Goal: Task Accomplishment & Management: Manage account settings

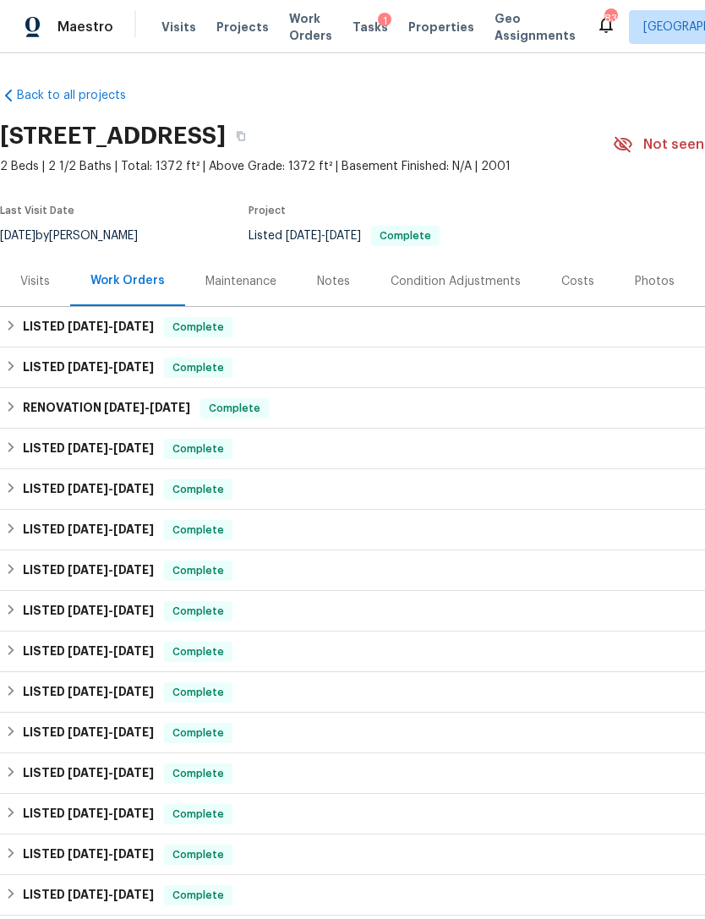
scroll to position [7, 0]
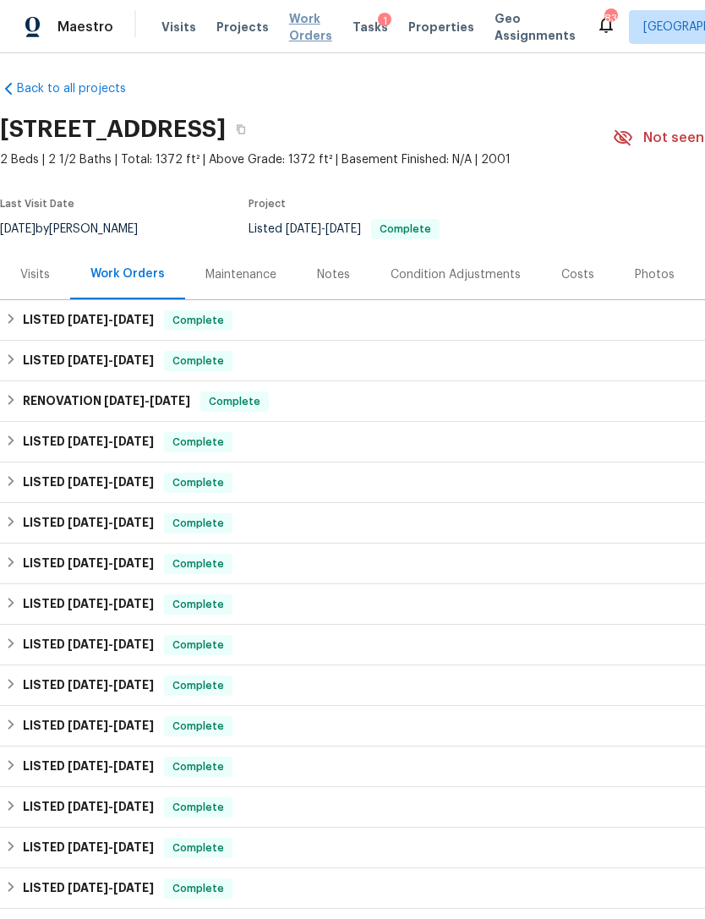
click at [297, 36] on span "Work Orders" at bounding box center [310, 27] width 43 height 34
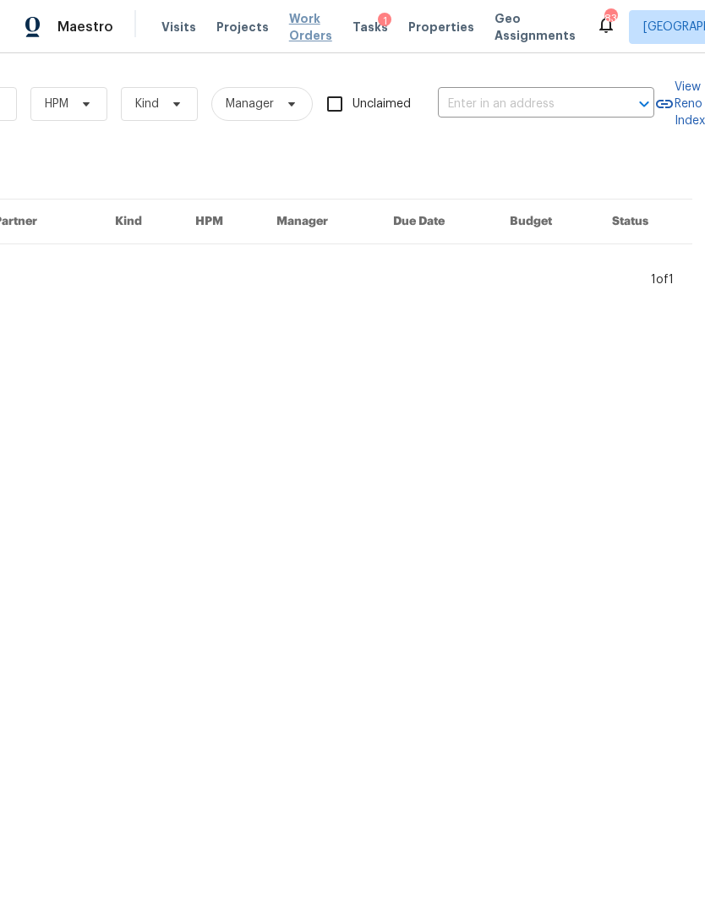
scroll to position [0, 278]
click at [502, 106] on input "text" at bounding box center [522, 104] width 169 height 26
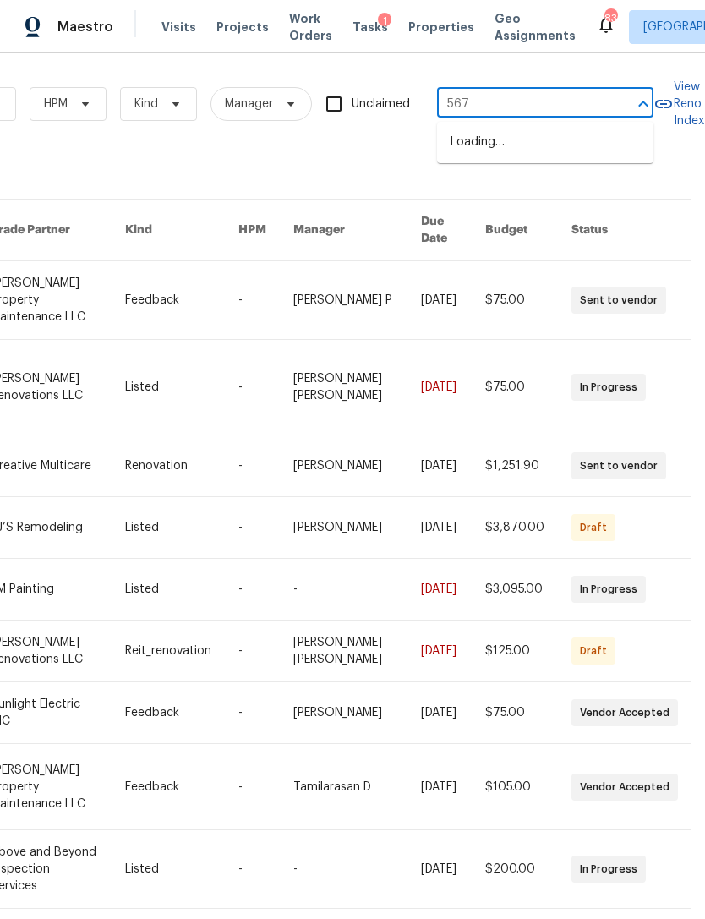
type input "5677"
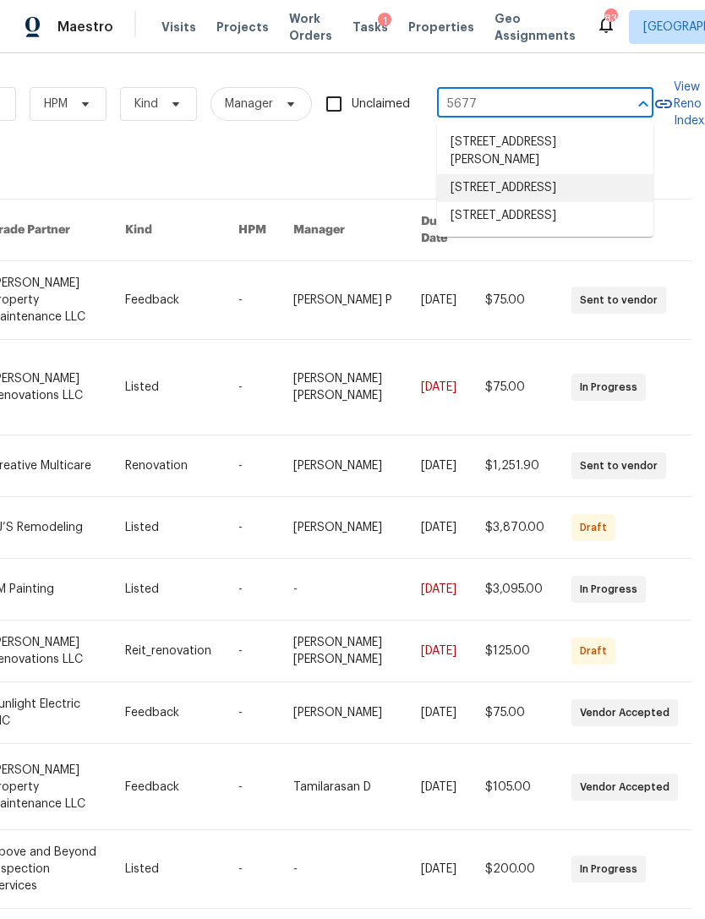
click at [587, 188] on li "[STREET_ADDRESS]" at bounding box center [545, 188] width 216 height 28
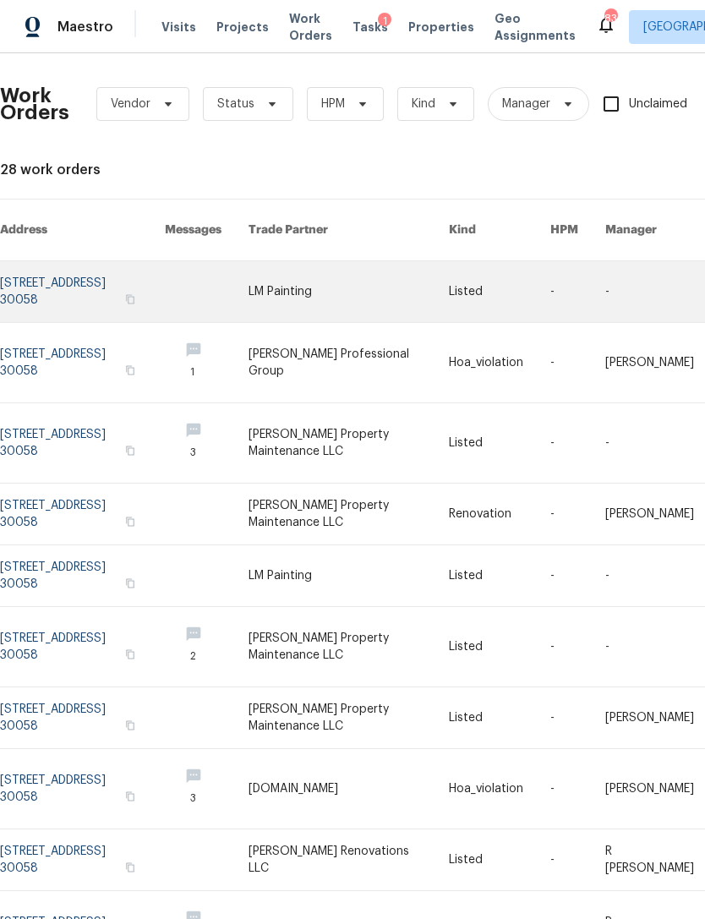
click at [120, 278] on link at bounding box center [82, 291] width 165 height 61
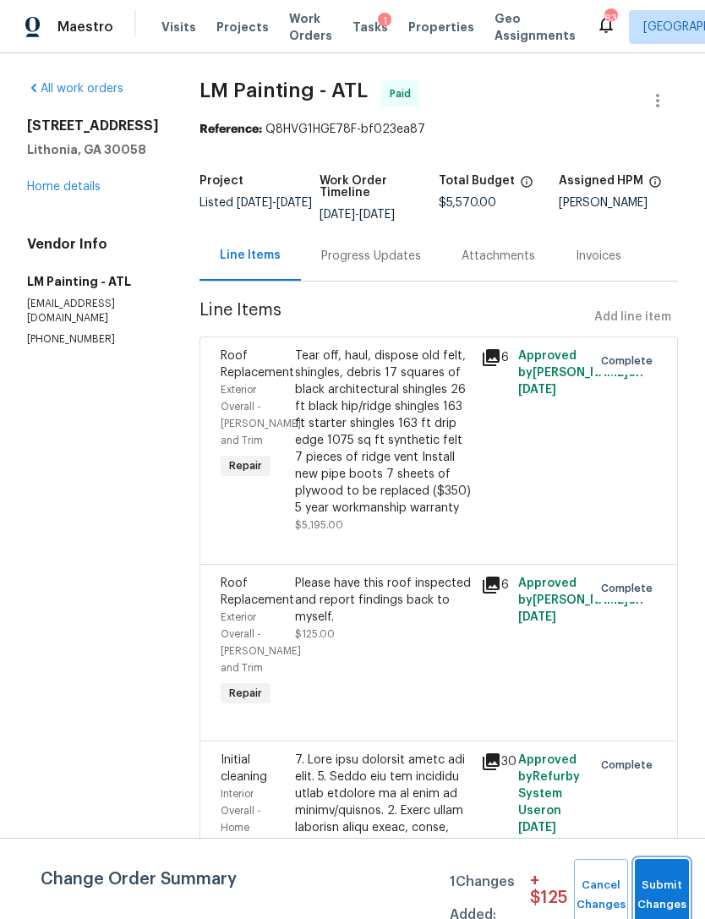
click at [660, 886] on span "Submit Changes" at bounding box center [661, 894] width 37 height 39
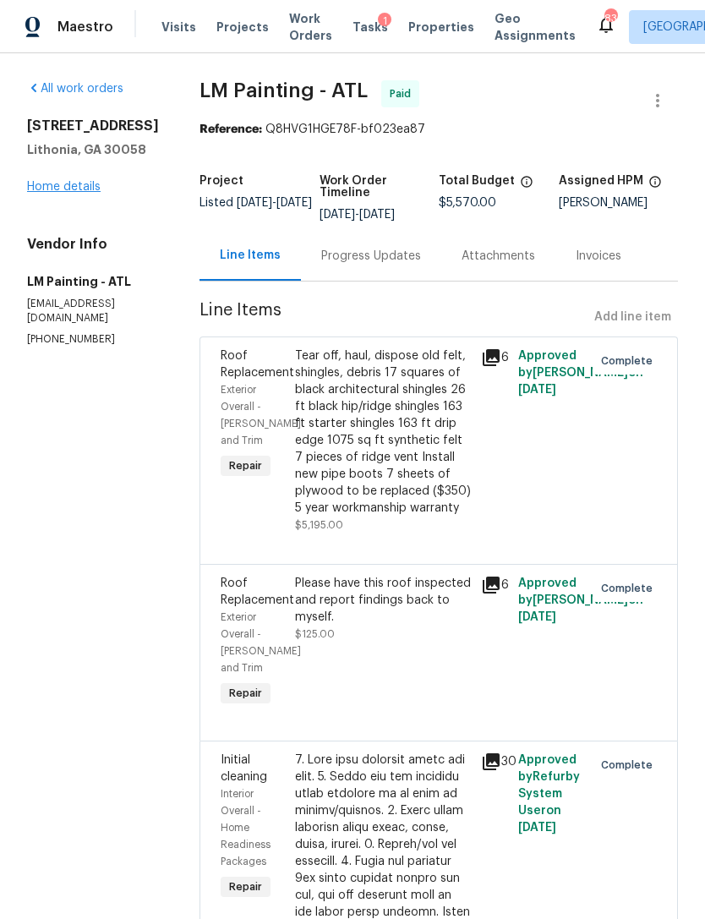
click at [79, 191] on link "Home details" at bounding box center [64, 187] width 74 height 12
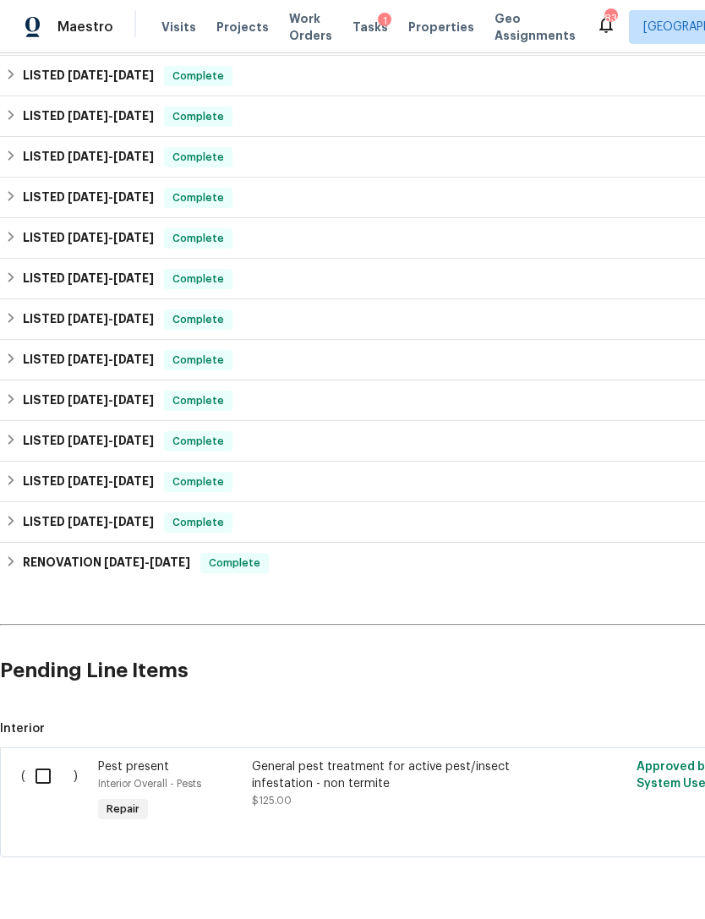
scroll to position [372, 0]
click at [32, 764] on input "checkbox" at bounding box center [49, 776] width 48 height 35
checkbox input "true"
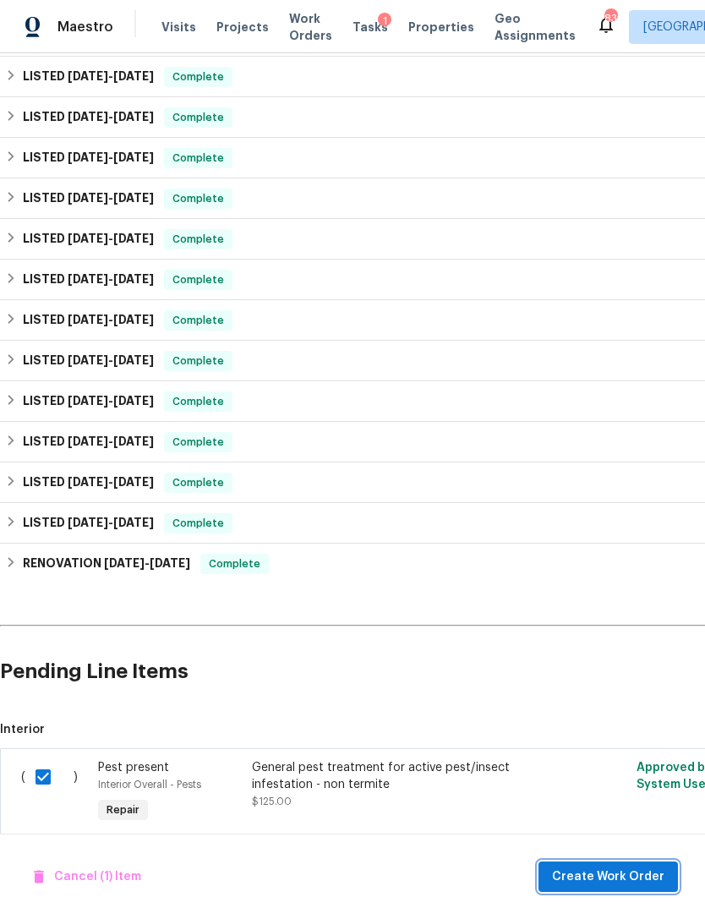
click at [630, 881] on span "Create Work Order" at bounding box center [608, 876] width 112 height 21
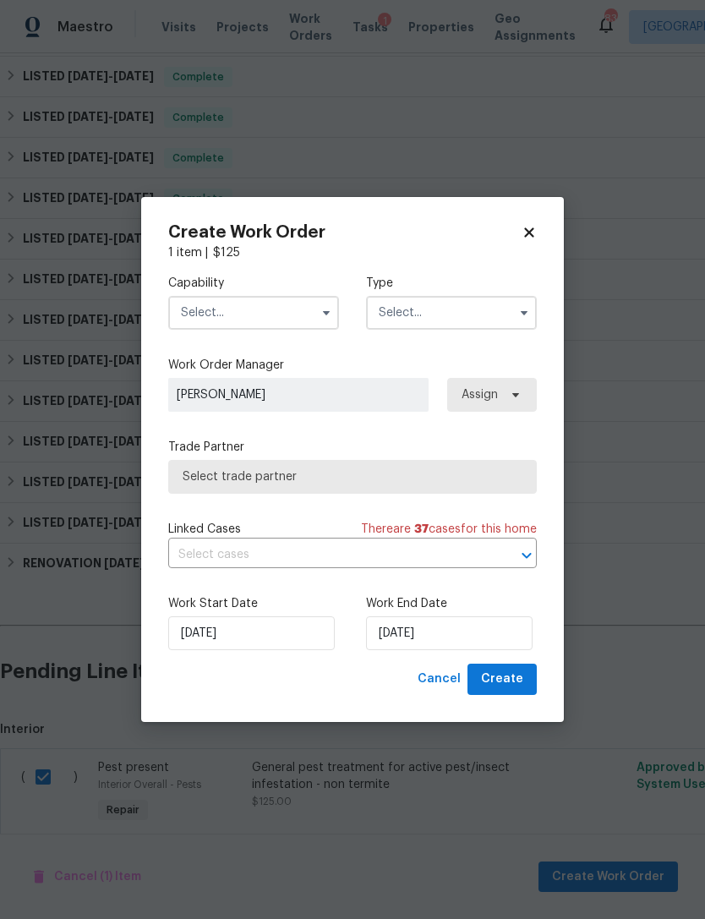
click at [279, 308] on input "text" at bounding box center [253, 313] width 171 height 34
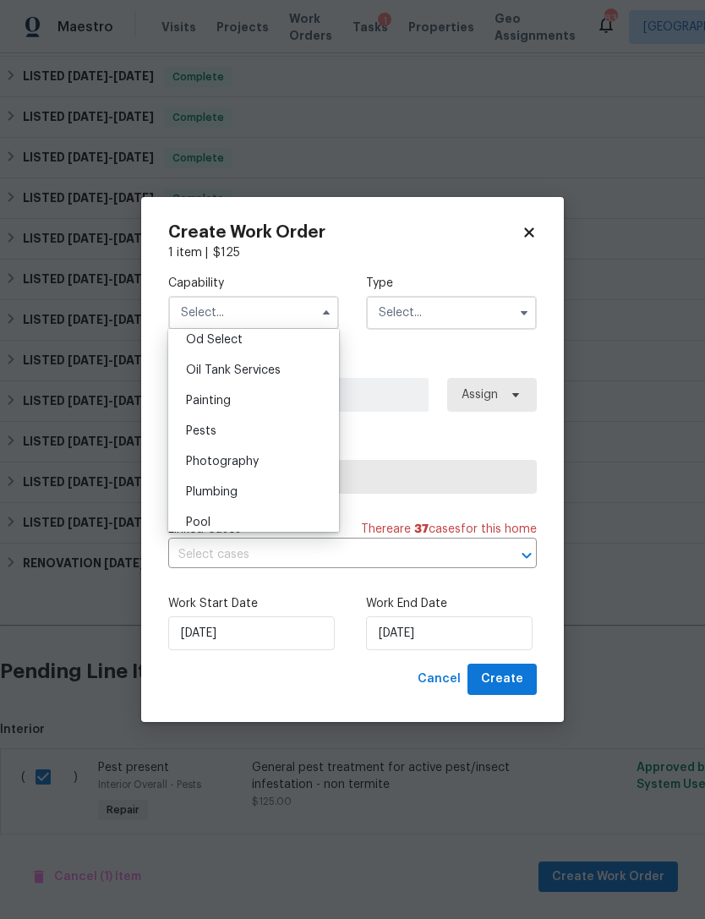
scroll to position [1368, 0]
click at [272, 435] on div "Pests" at bounding box center [253, 430] width 162 height 30
type input "Pests"
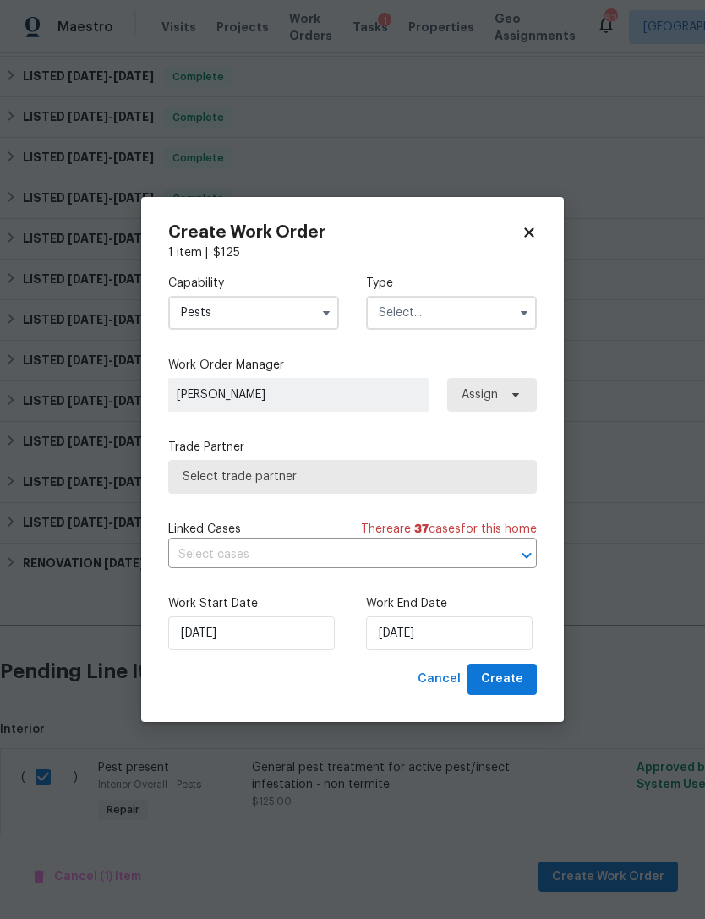
click at [455, 308] on input "text" at bounding box center [451, 313] width 171 height 34
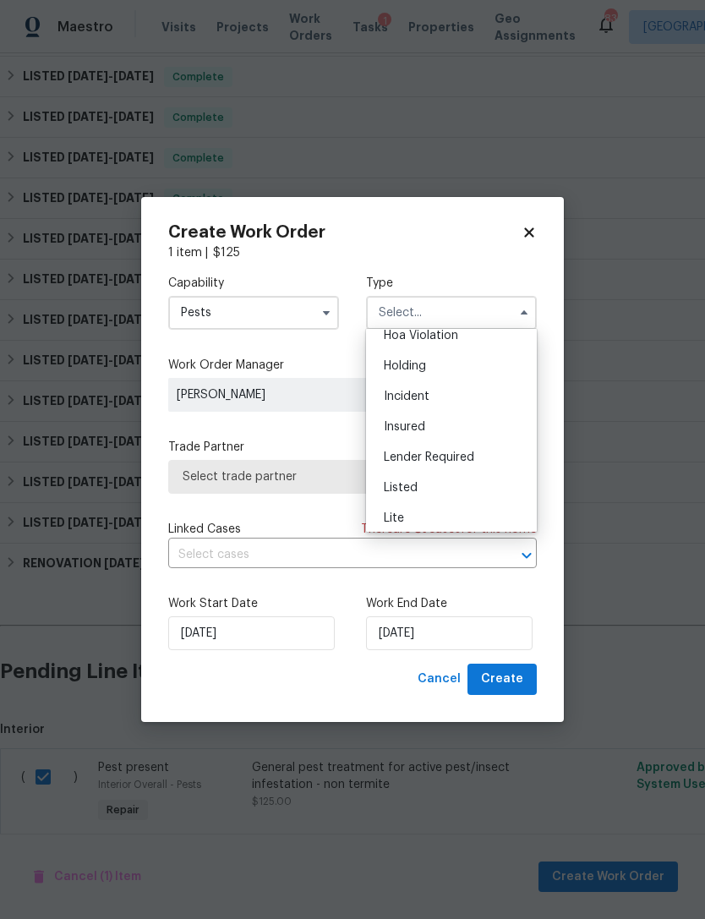
scroll to position [62, 0]
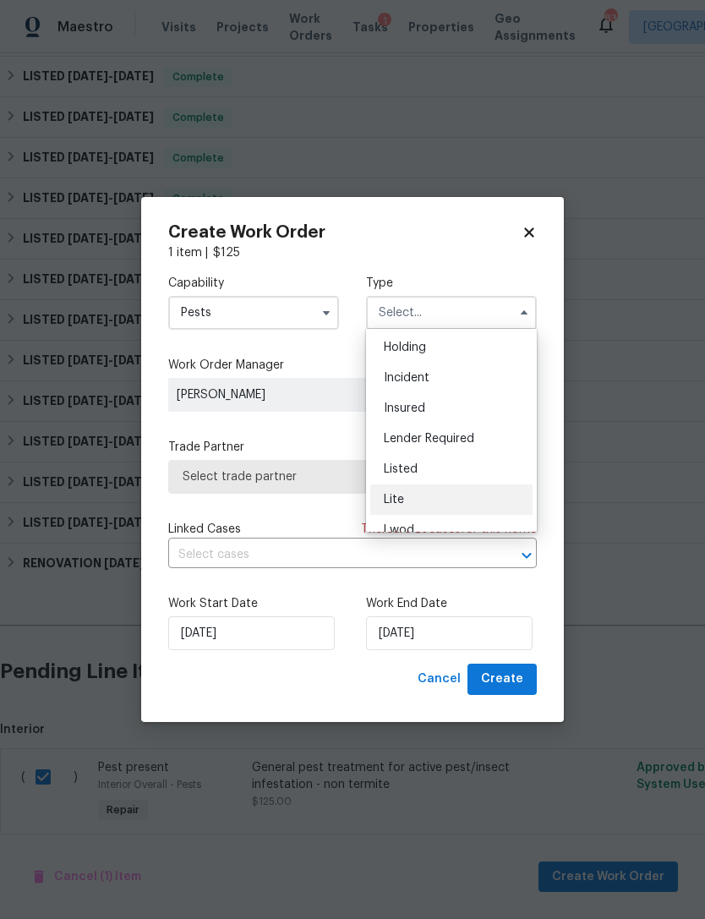
click at [459, 485] on div "Lite" at bounding box center [451, 499] width 162 height 30
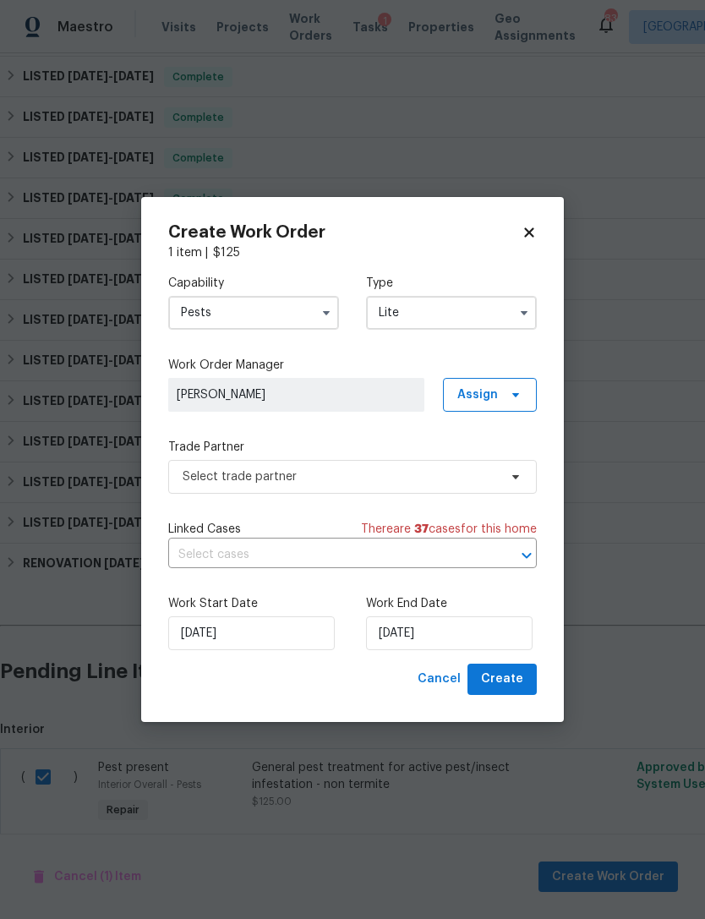
click at [472, 316] on input "Lite" at bounding box center [451, 313] width 171 height 34
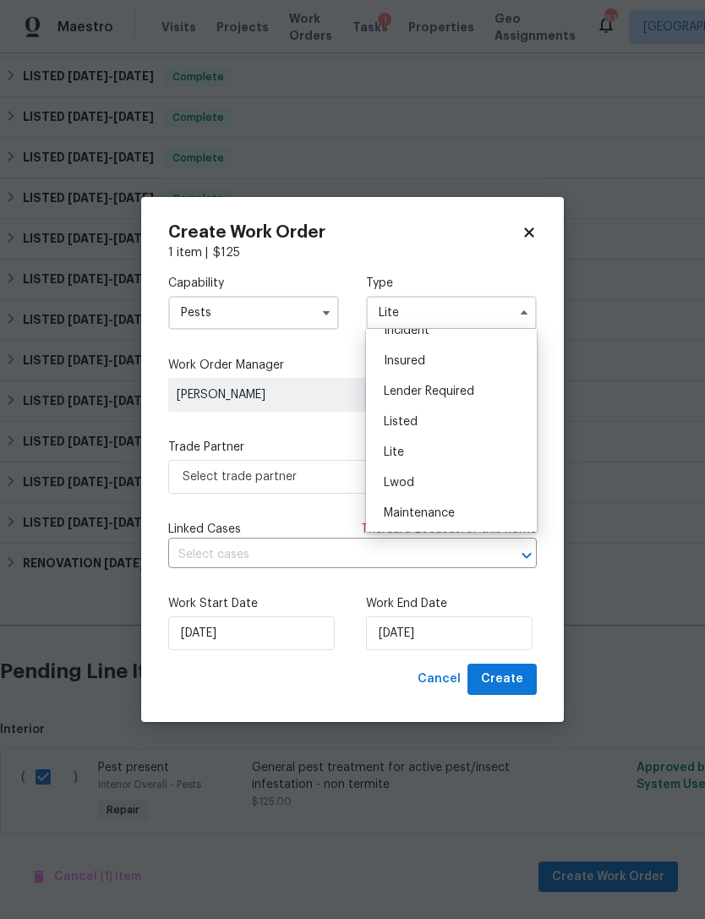
scroll to position [117, 0]
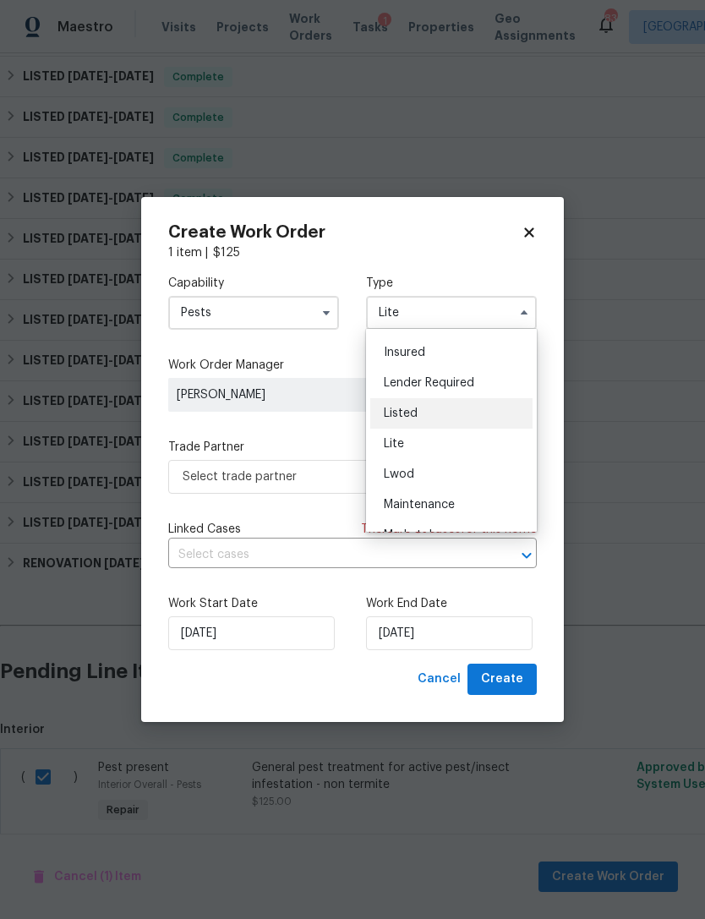
click at [460, 423] on div "Listed" at bounding box center [451, 413] width 162 height 30
type input "Listed"
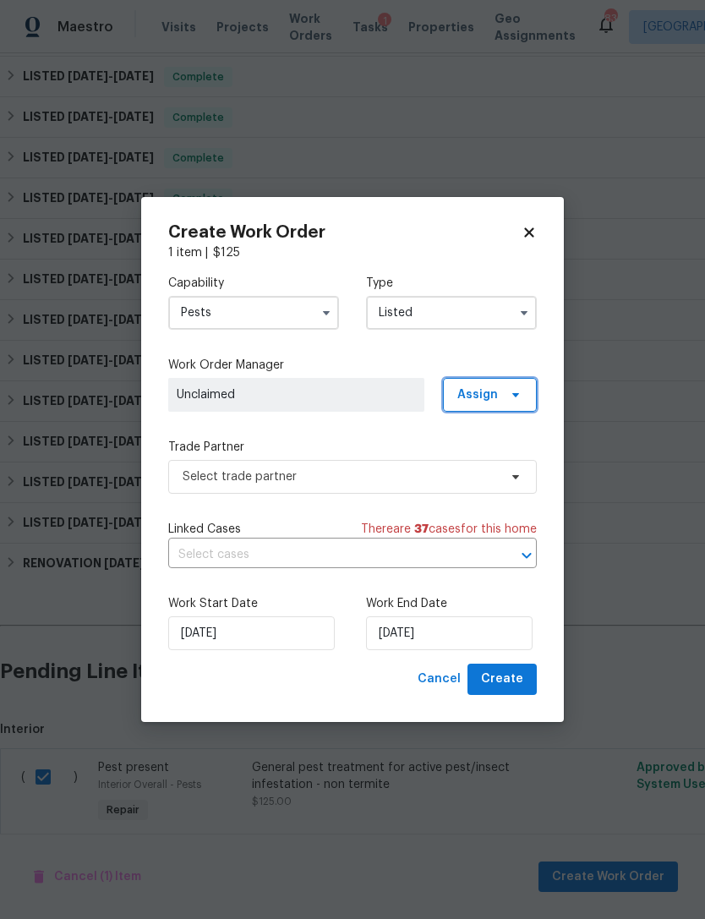
click at [505, 395] on span at bounding box center [513, 395] width 19 height 14
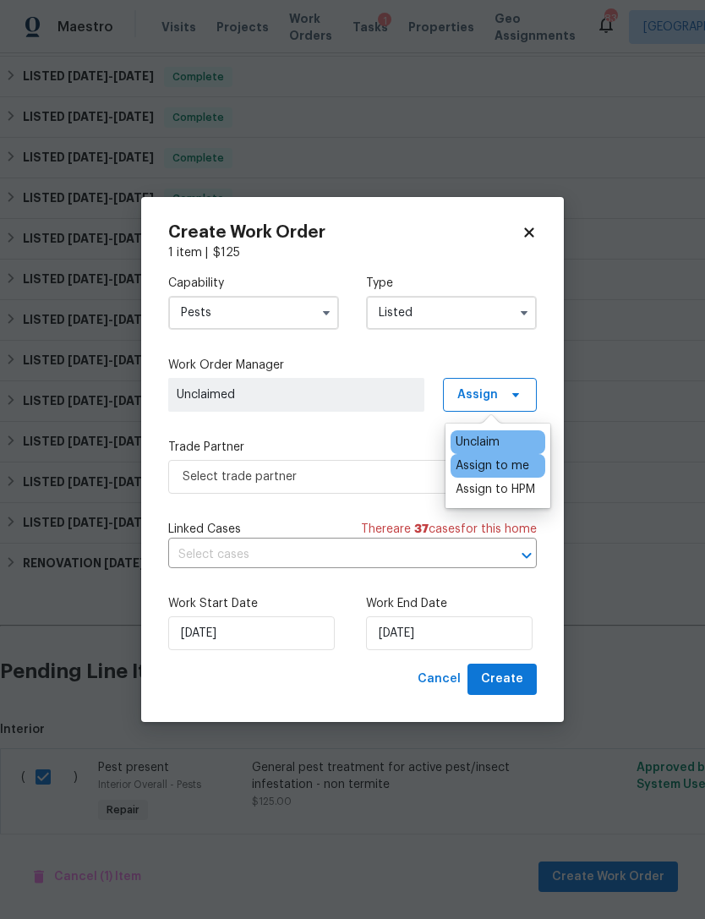
click at [526, 464] on div "Assign to me" at bounding box center [492, 465] width 74 height 17
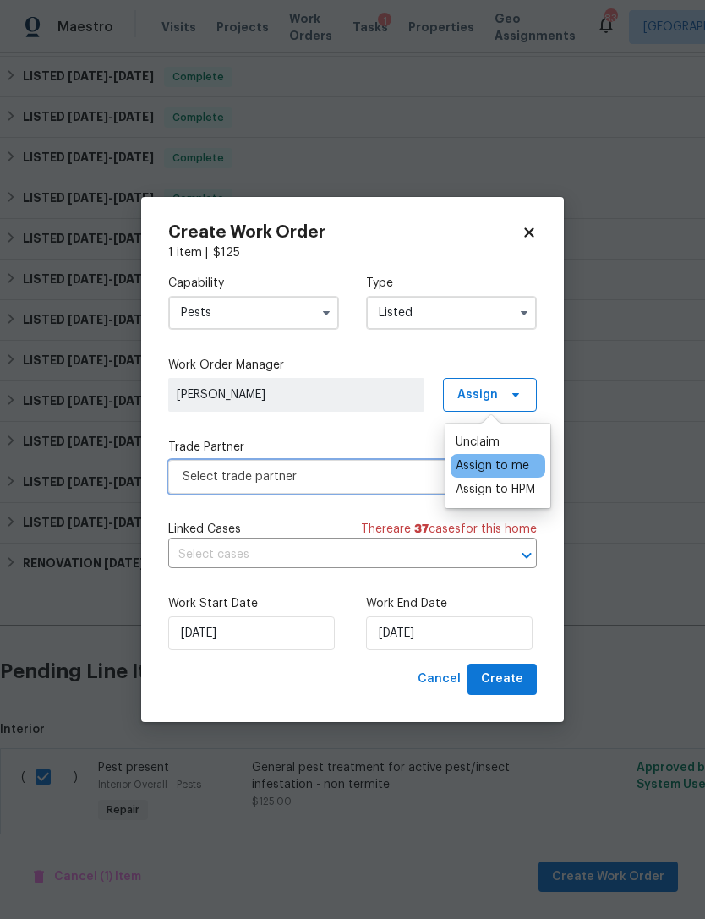
click at [356, 478] on span "Select trade partner" at bounding box center [340, 476] width 315 height 17
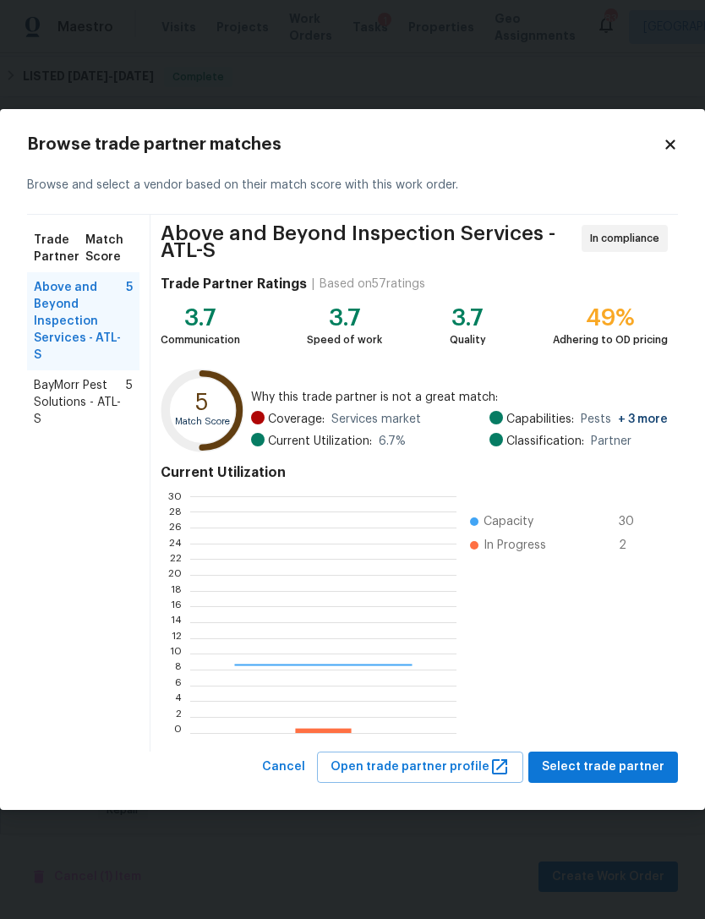
scroll to position [237, 265]
click at [90, 390] on span "BayMorr Pest Solutions - ATL-S" at bounding box center [80, 402] width 92 height 51
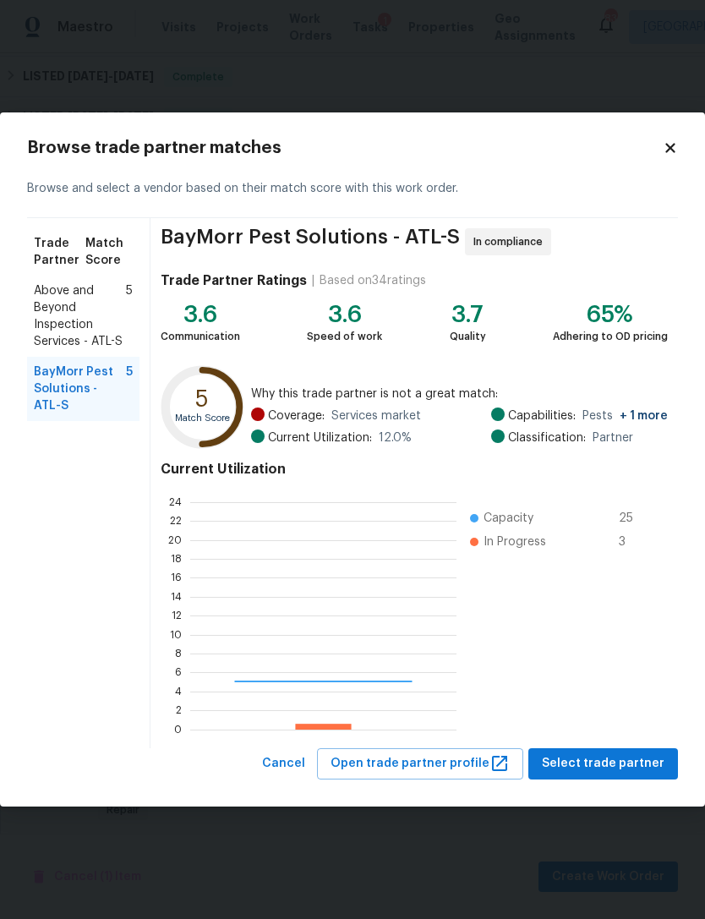
scroll to position [237, 266]
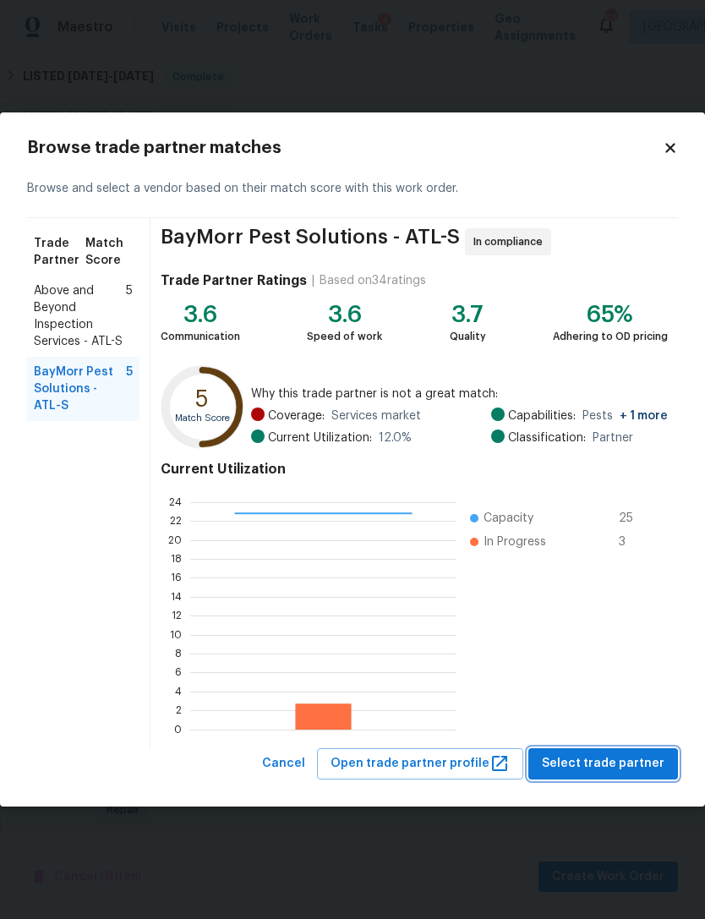
click at [628, 762] on span "Select trade partner" at bounding box center [603, 763] width 123 height 21
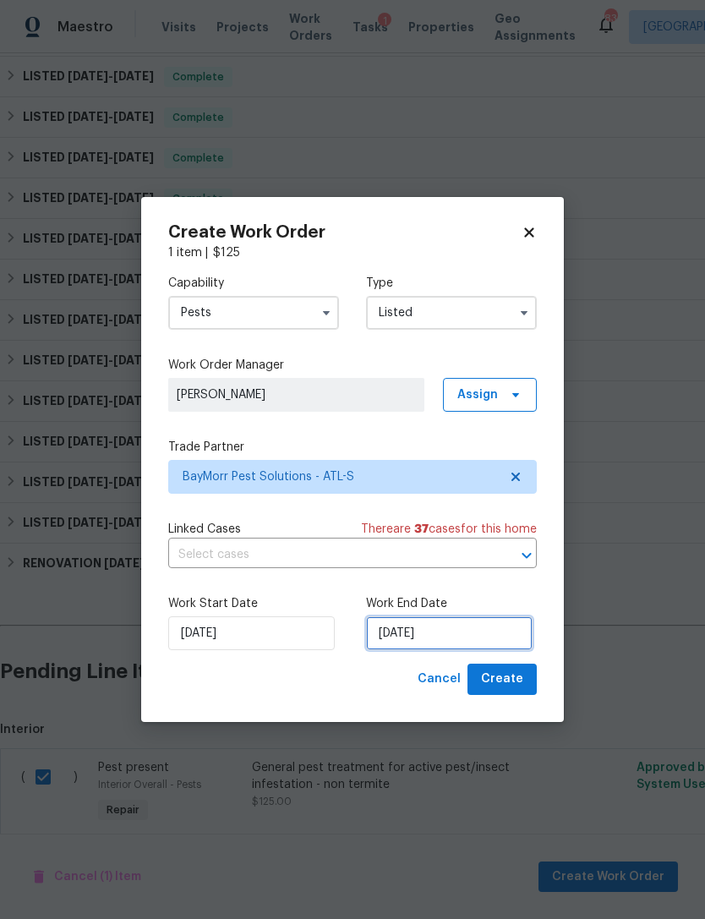
click at [480, 642] on input "[DATE]" at bounding box center [449, 633] width 166 height 34
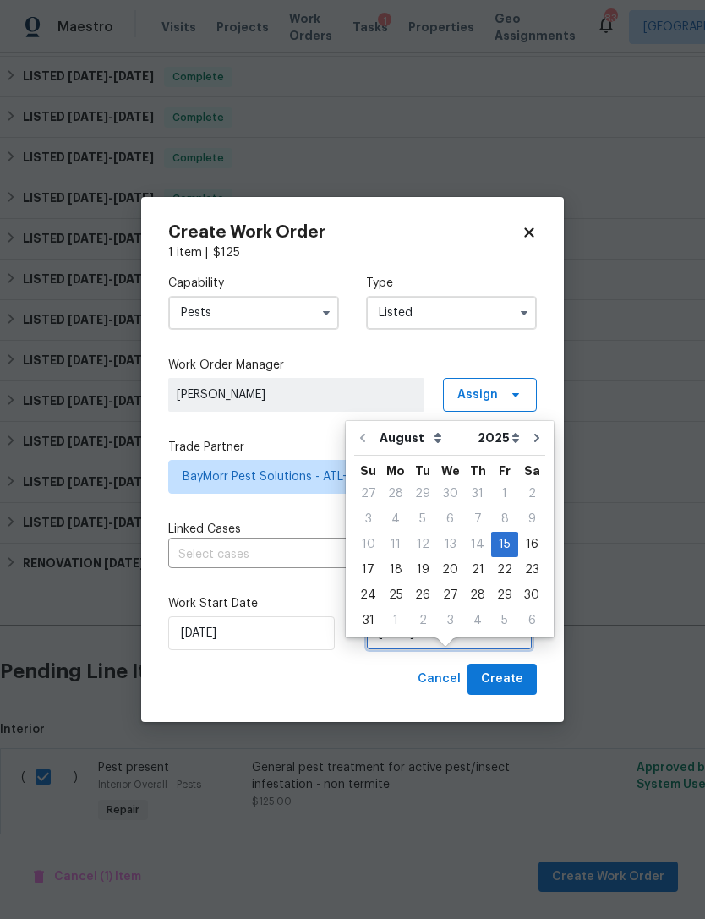
scroll to position [31, 0]
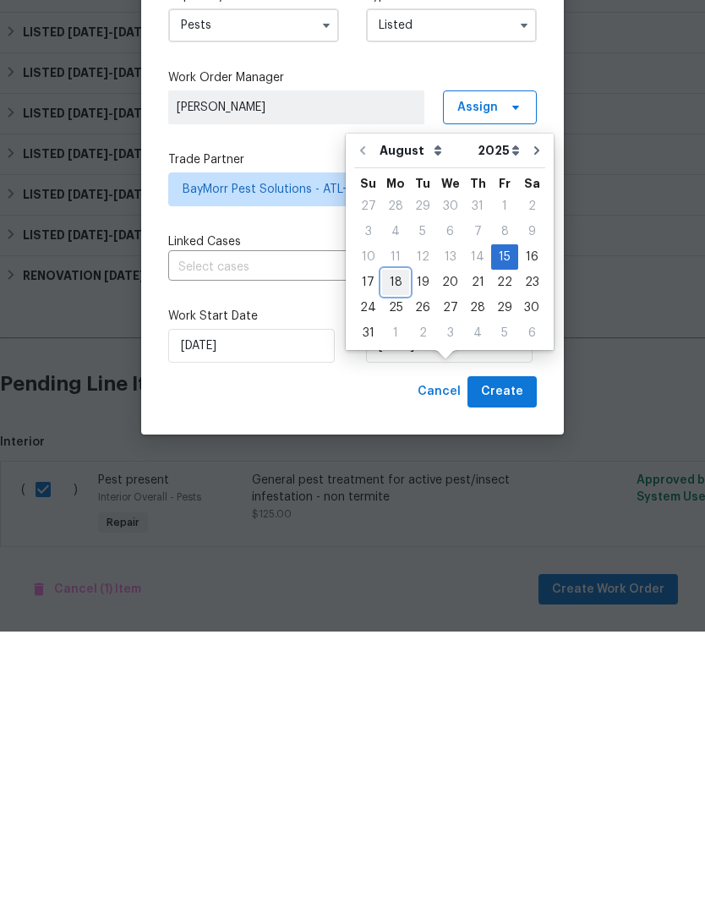
click at [398, 558] on div "18" at bounding box center [395, 570] width 27 height 24
type input "[DATE]"
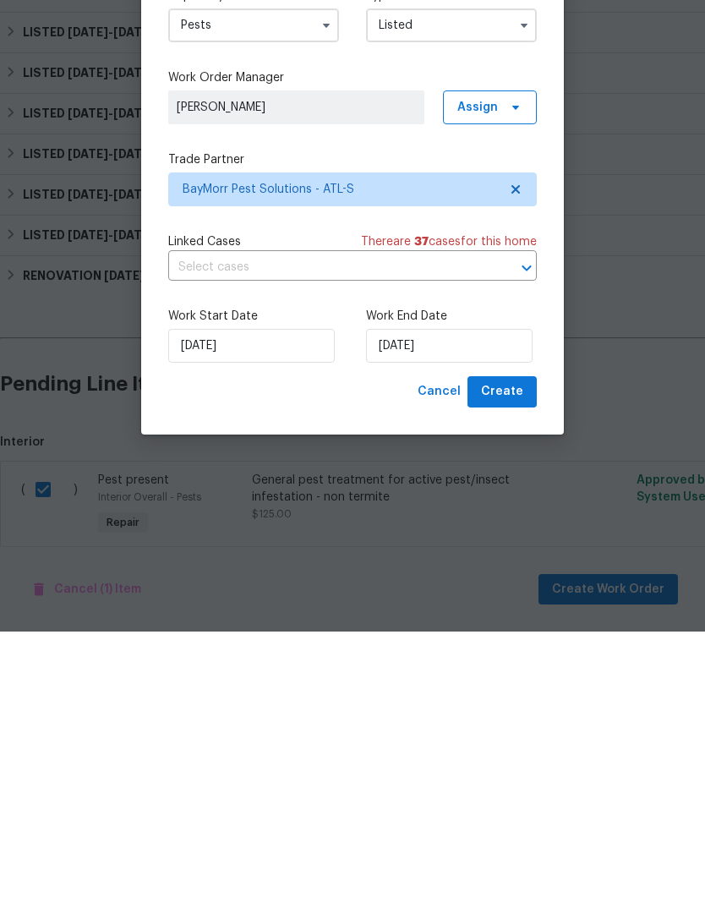
scroll to position [54, 0]
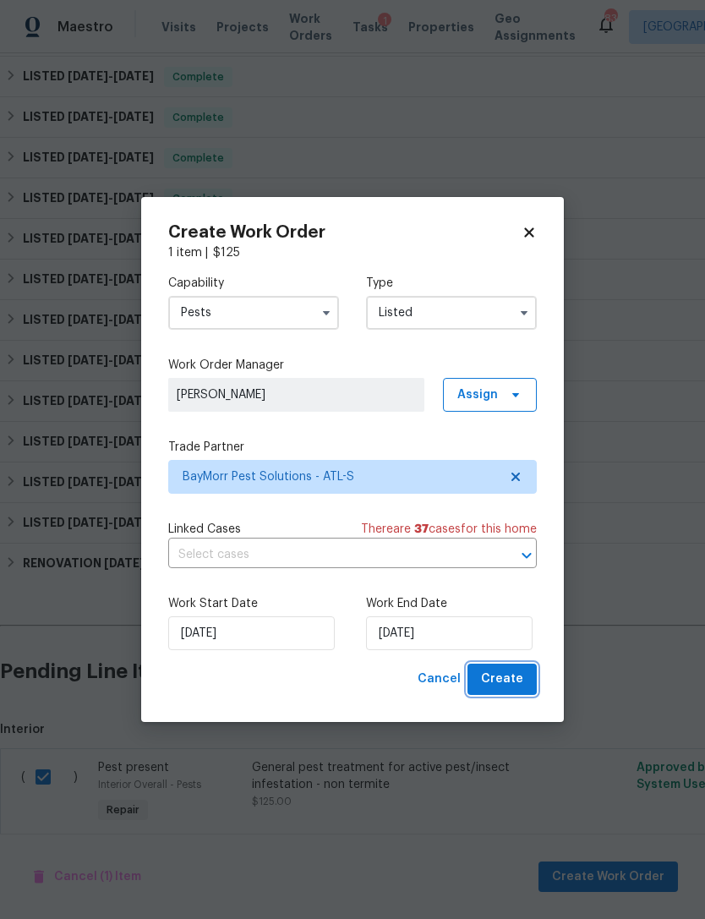
click at [515, 680] on span "Create" at bounding box center [502, 678] width 42 height 21
checkbox input "false"
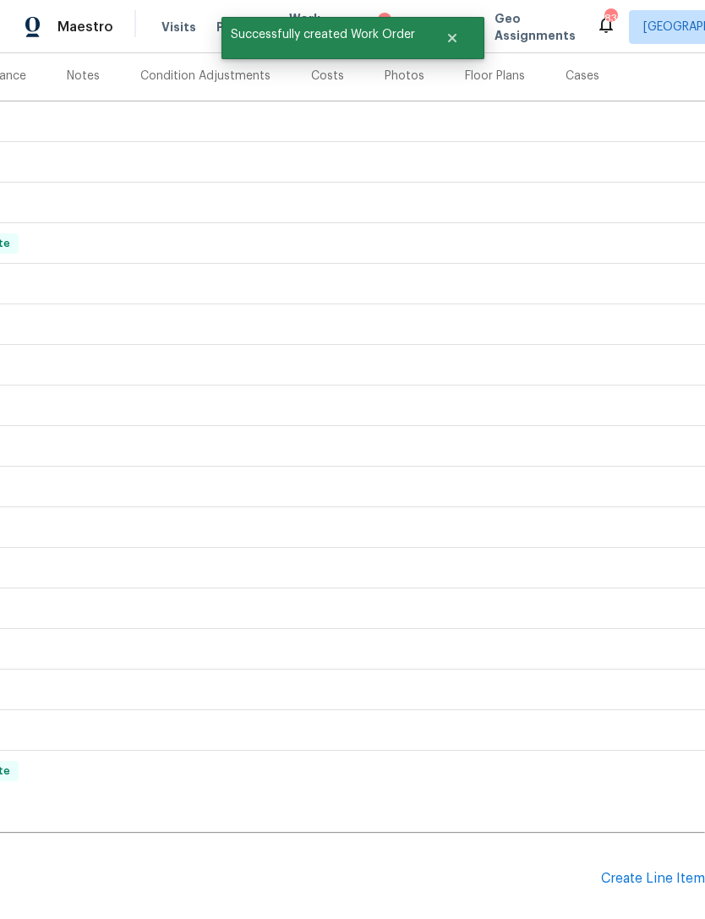
scroll to position [208, 250]
click at [672, 868] on div "Create Line Item" at bounding box center [653, 876] width 104 height 16
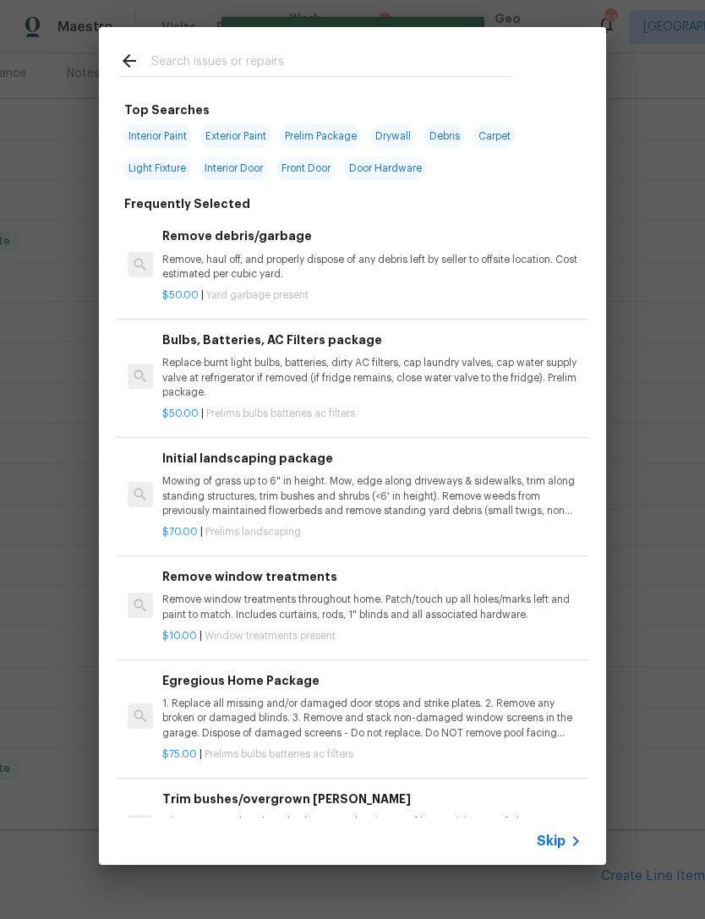
click at [275, 58] on input "text" at bounding box center [330, 63] width 358 height 25
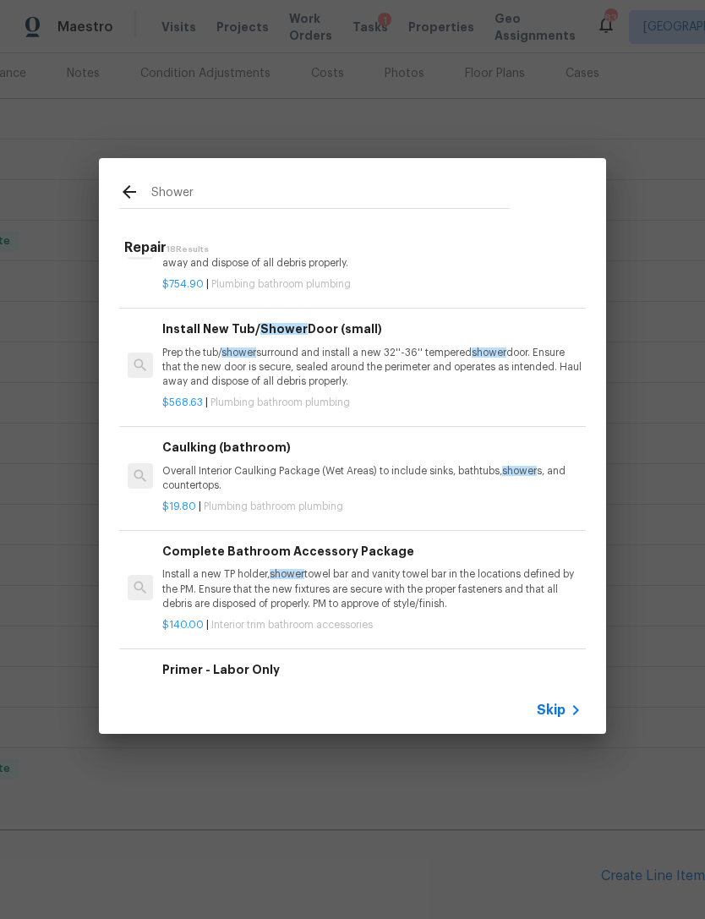
scroll to position [944, 0]
click at [259, 188] on input "Shower" at bounding box center [330, 194] width 358 height 25
type input "S"
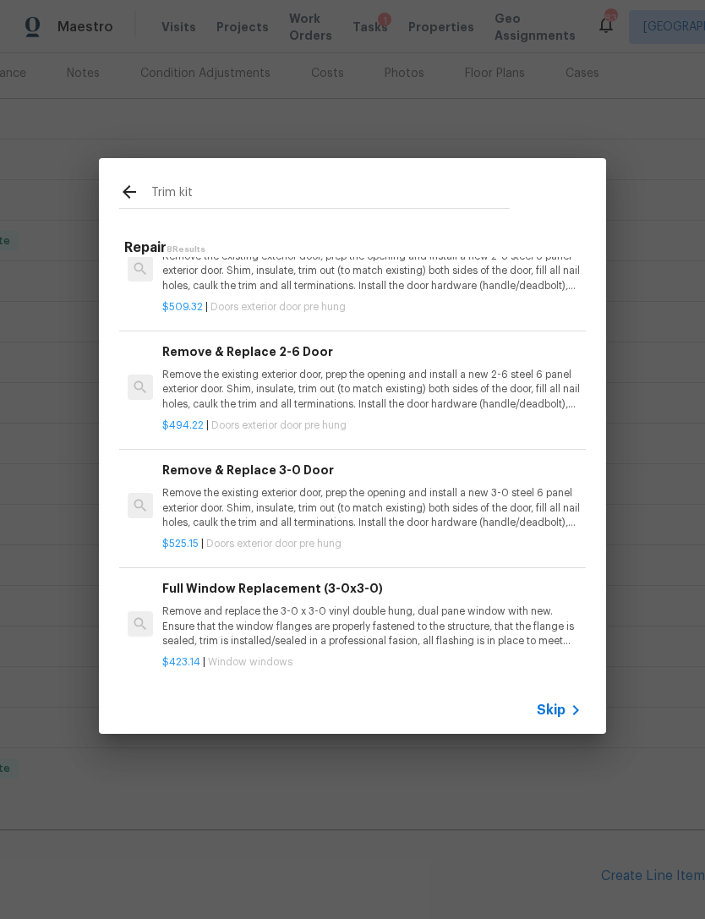
scroll to position [0, 0]
click at [247, 192] on input "Trim kit" at bounding box center [330, 194] width 358 height 25
type input "T"
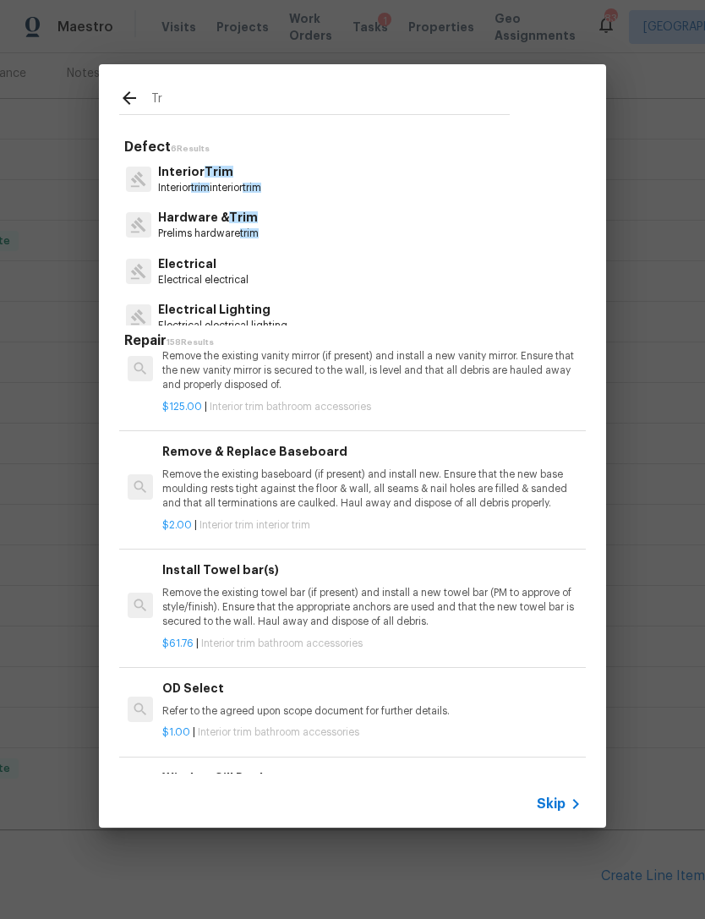
scroll to position [1139, 0]
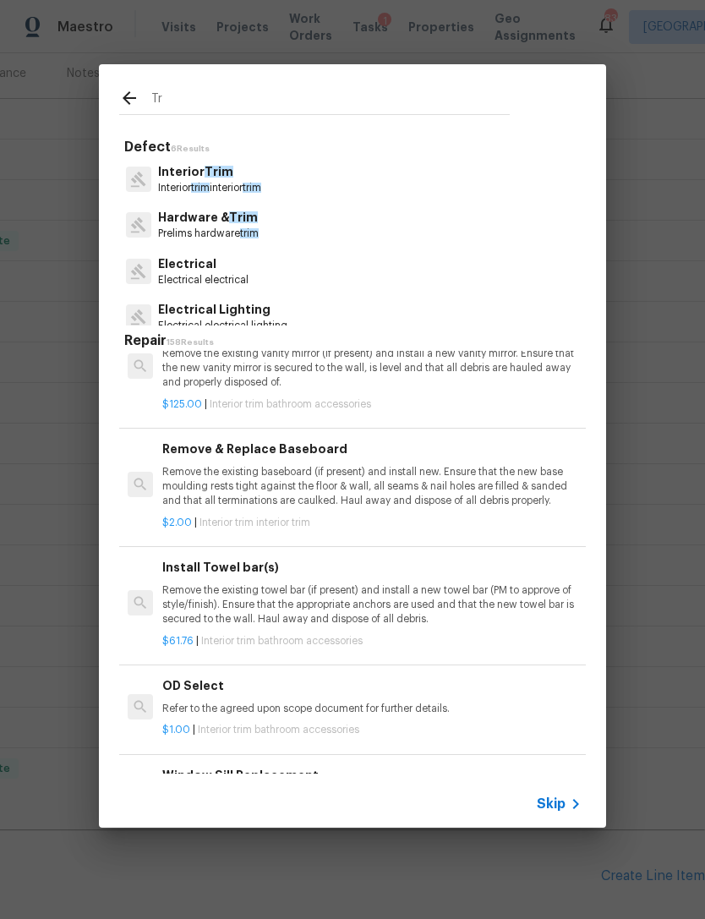
type input "T"
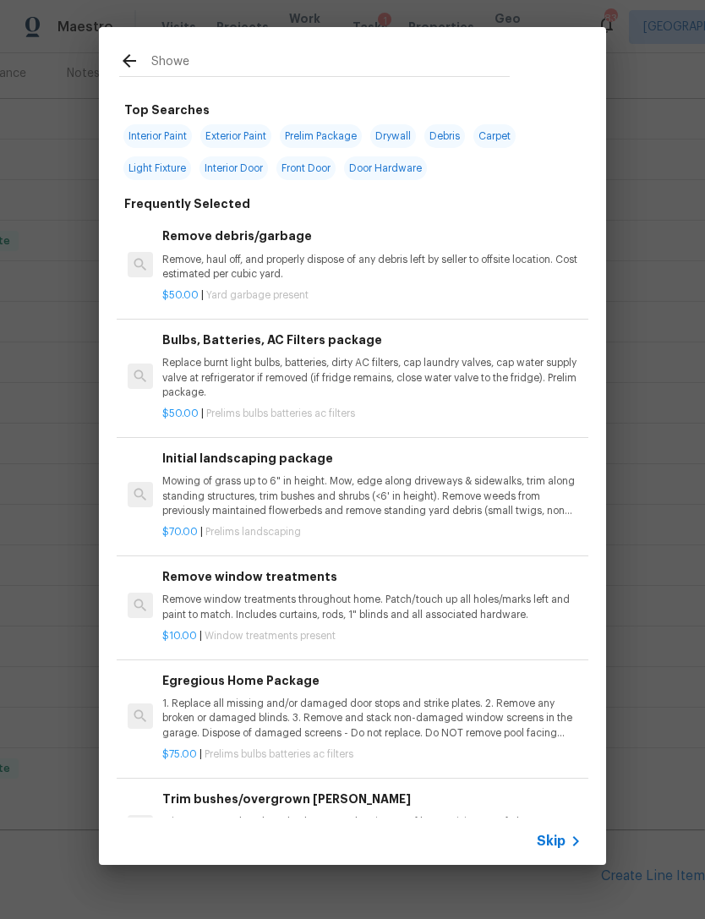
type input "Shower"
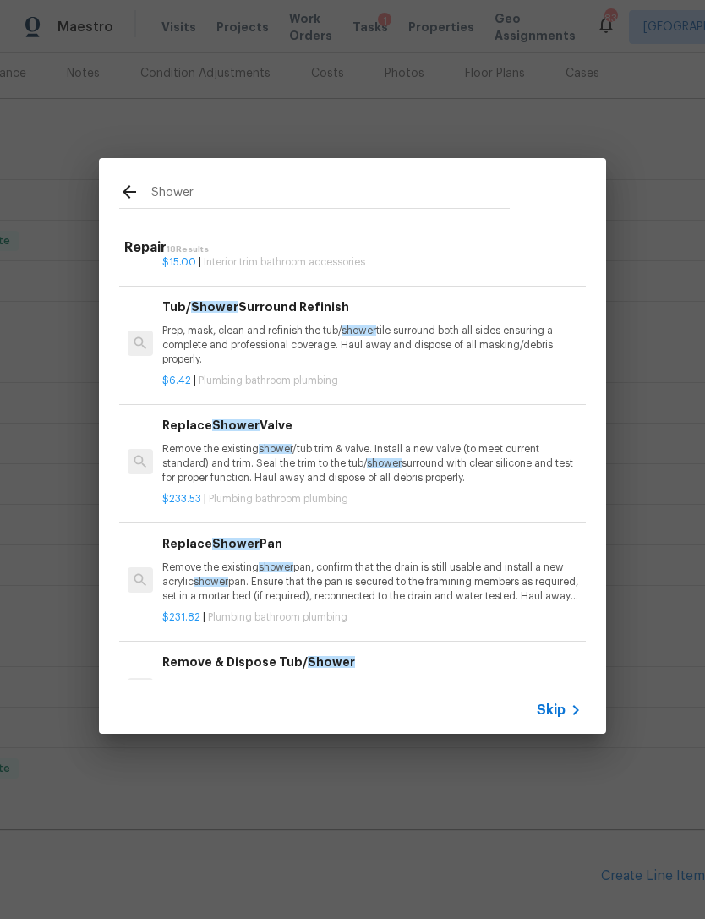
scroll to position [270, 0]
click at [515, 461] on p "Remove the existing shower /tub trim & valve. Install a new valve (to meet curr…" at bounding box center [371, 462] width 419 height 43
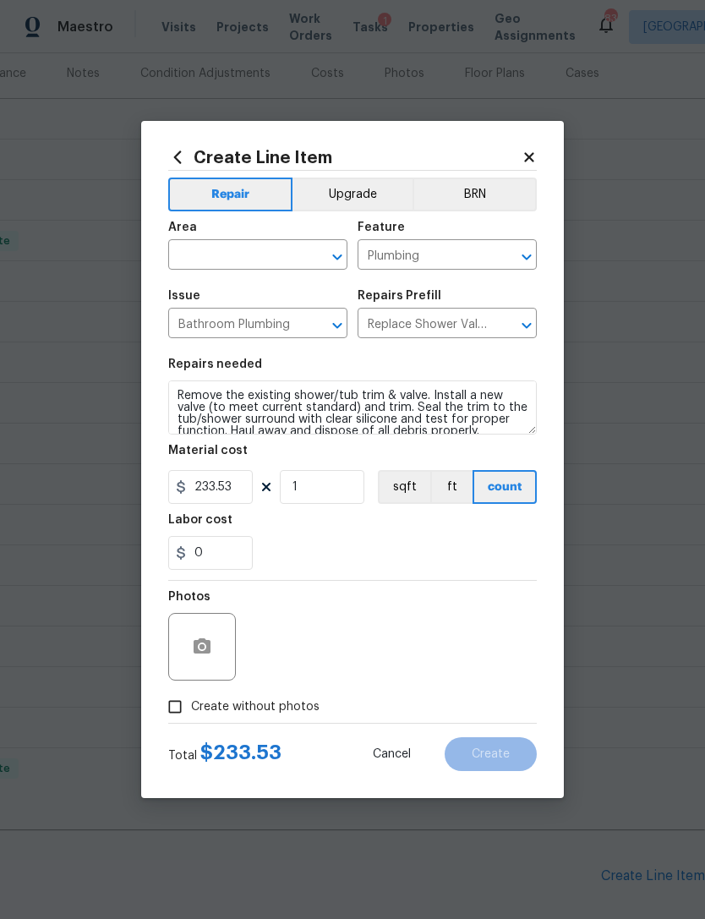
click at [521, 461] on div "Material cost" at bounding box center [352, 456] width 368 height 22
click at [248, 257] on input "text" at bounding box center [234, 256] width 132 height 26
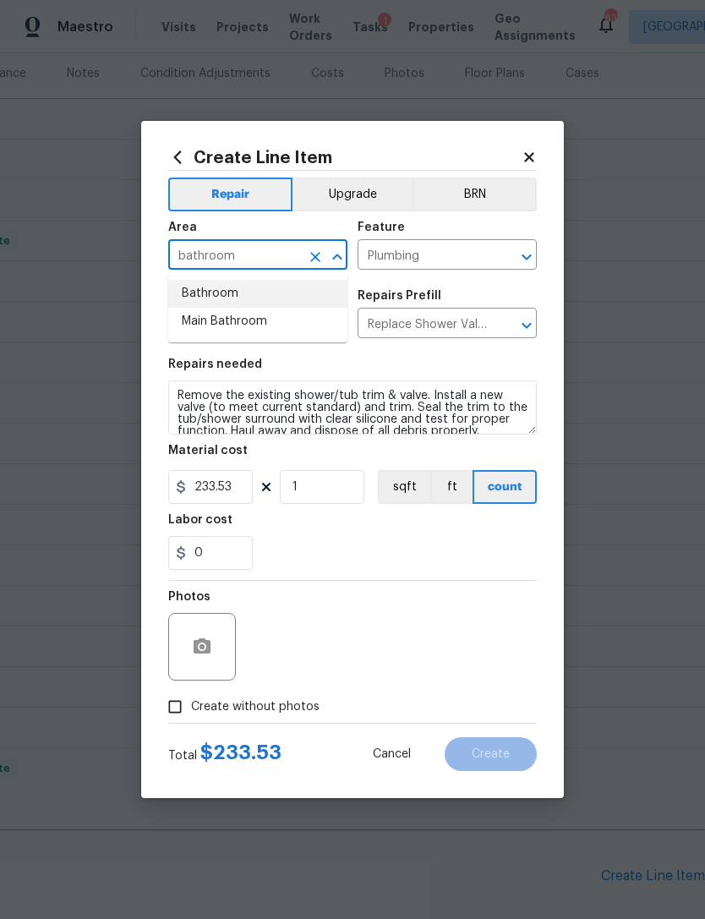
click at [251, 293] on li "Bathroom" at bounding box center [257, 294] width 179 height 28
type input "Bathroom"
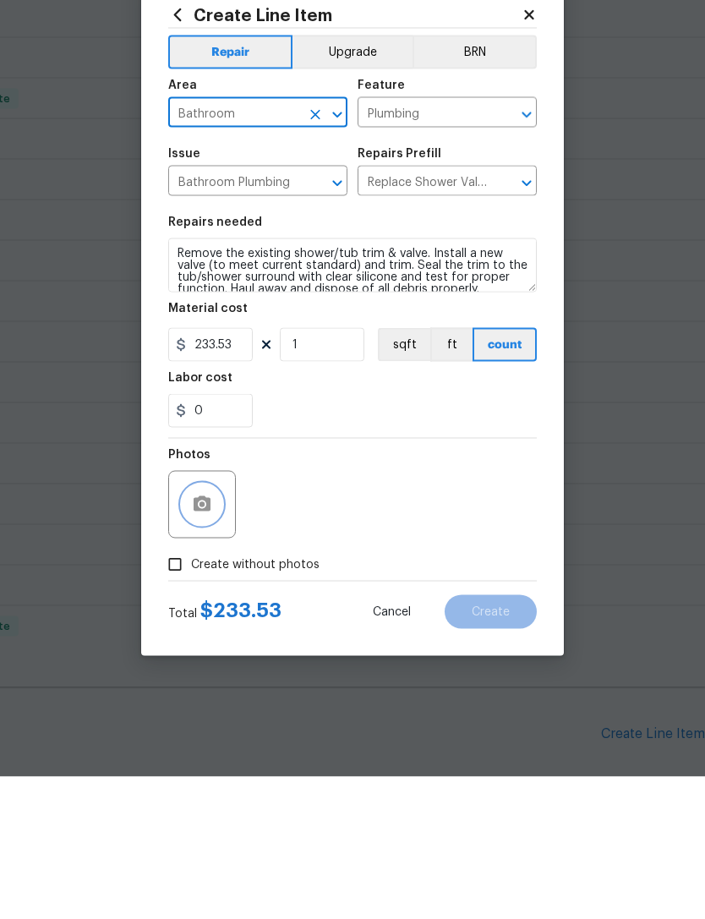
click at [205, 644] on circle "button" at bounding box center [201, 646] width 5 height 5
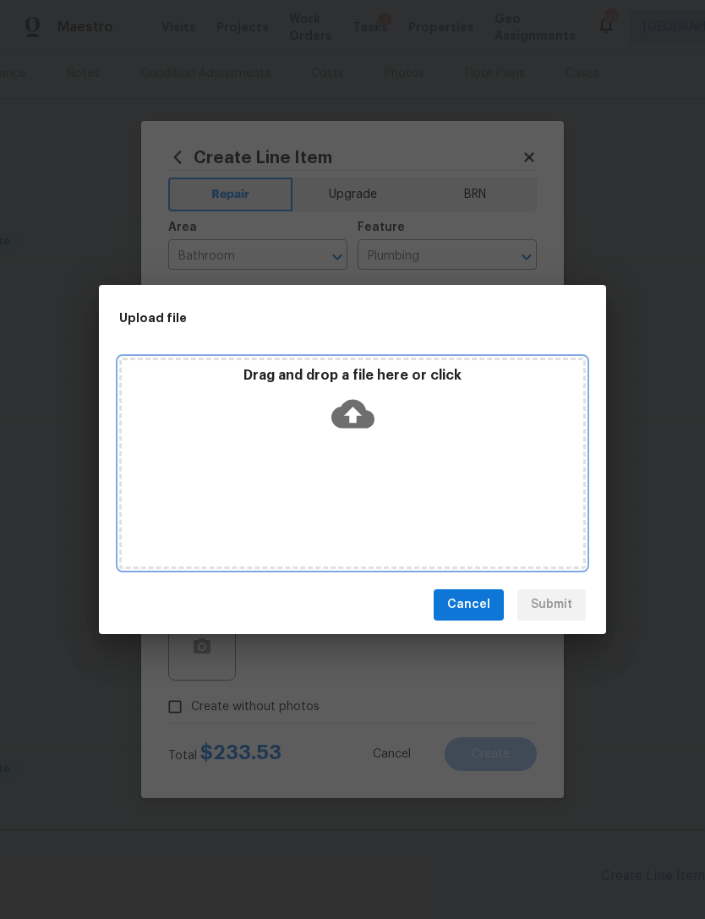
click at [321, 492] on div "Drag and drop a file here or click" at bounding box center [352, 462] width 466 height 211
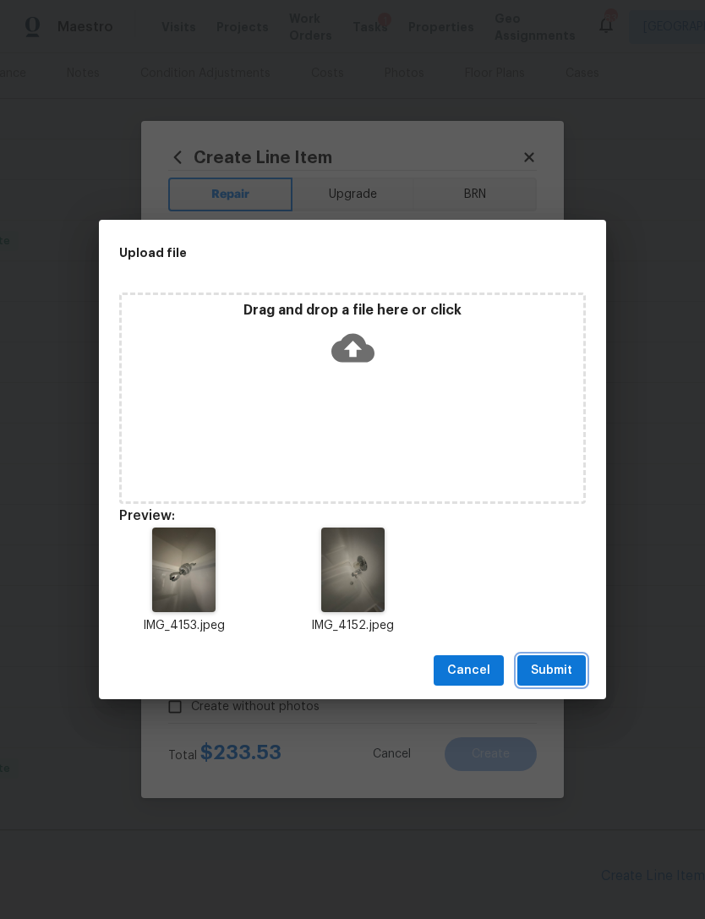
click at [565, 671] on span "Submit" at bounding box center [551, 670] width 41 height 21
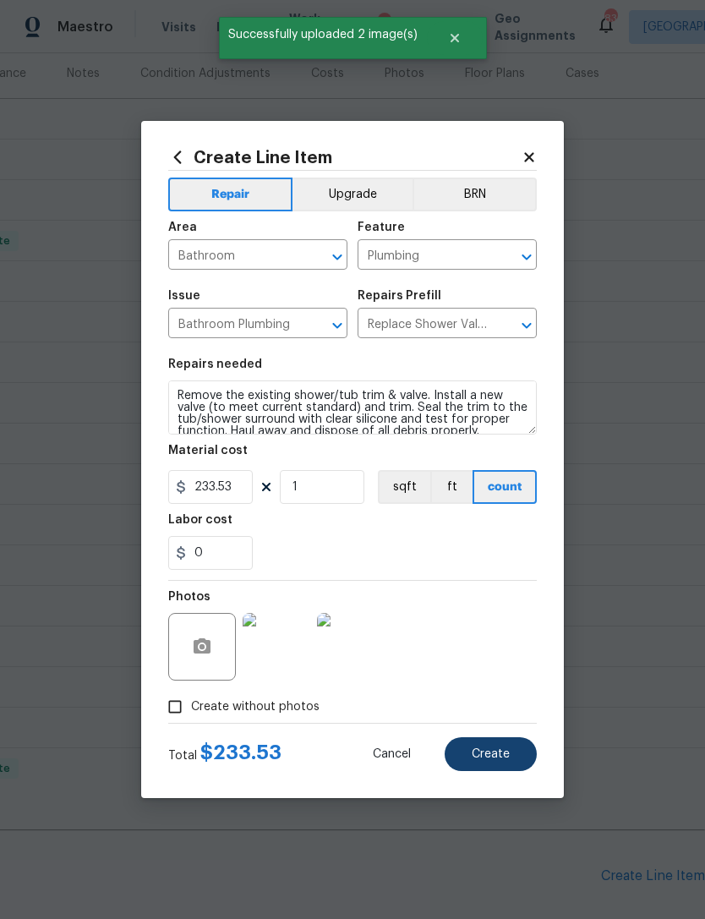
click at [515, 752] on button "Create" at bounding box center [491, 754] width 92 height 34
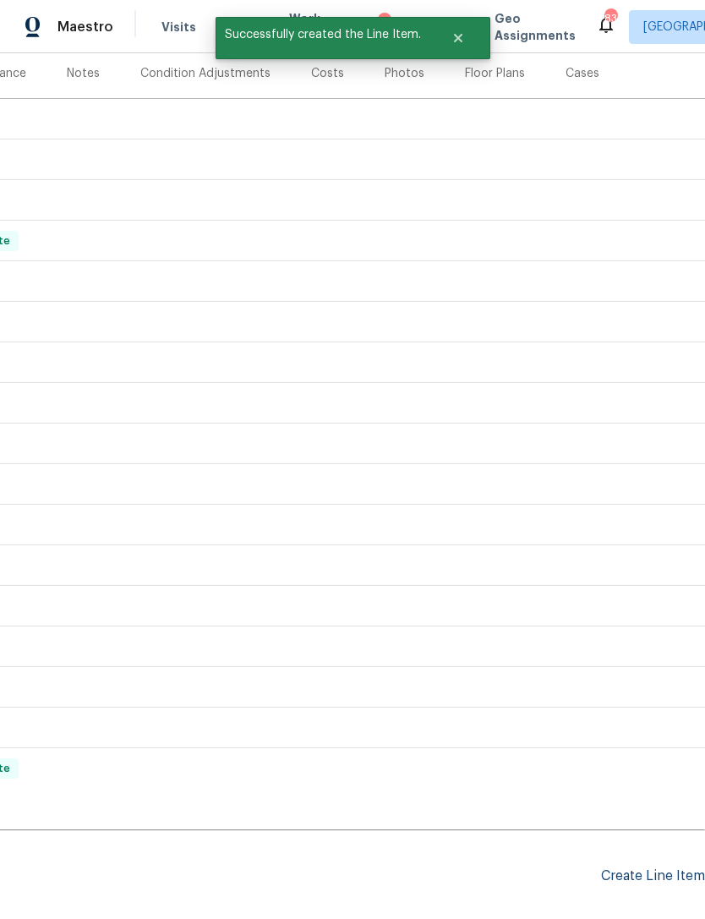
click at [655, 868] on div "Create Line Item" at bounding box center [653, 876] width 104 height 16
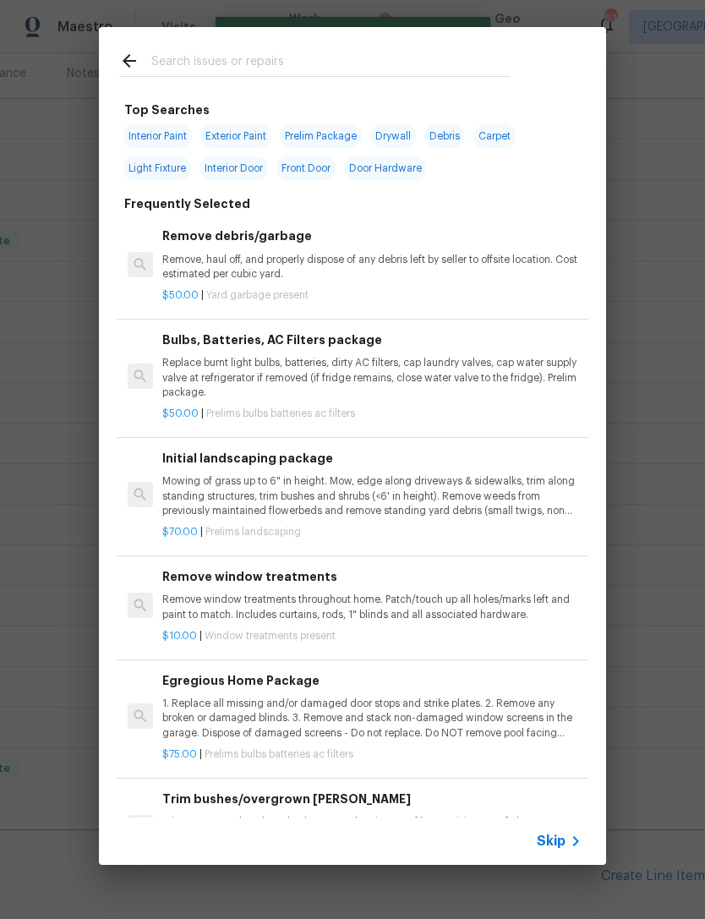
click at [253, 68] on input "text" at bounding box center [330, 63] width 358 height 25
type input "Caulk"
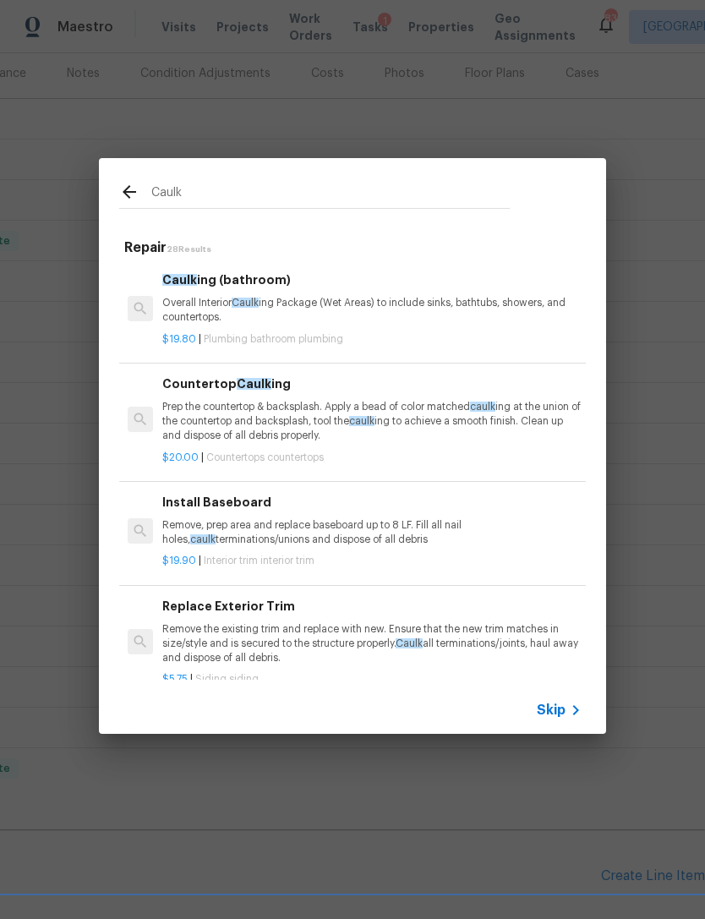
click at [314, 429] on p "Prep the countertop & backsplash. Apply a bead of color matched caulk ing at th…" at bounding box center [371, 421] width 419 height 43
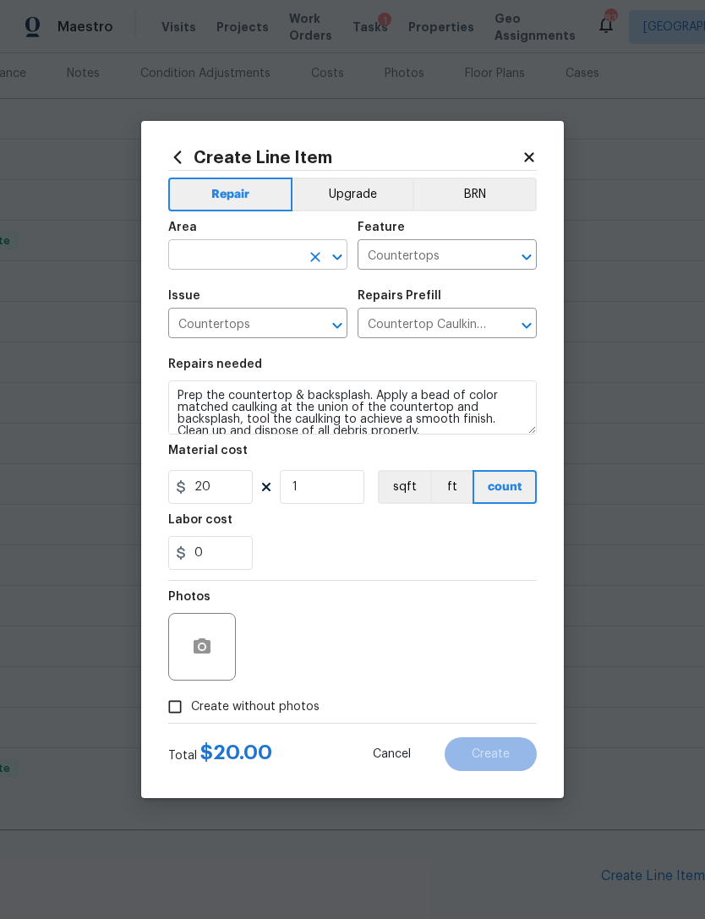
click at [238, 249] on input "text" at bounding box center [234, 256] width 132 height 26
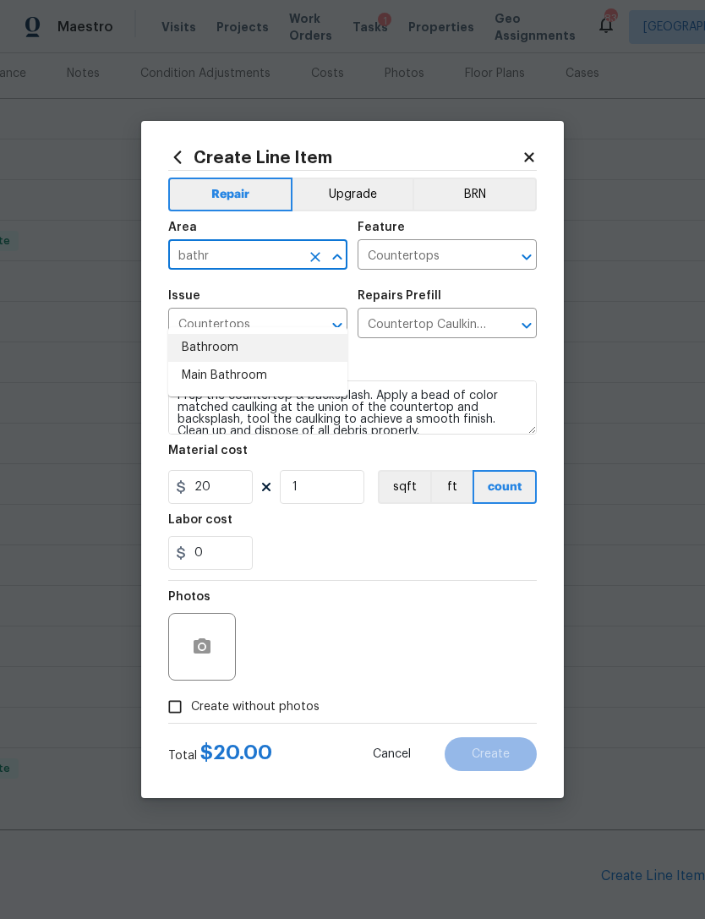
click at [254, 334] on li "Bathroom" at bounding box center [257, 348] width 179 height 28
type input "Bathroom"
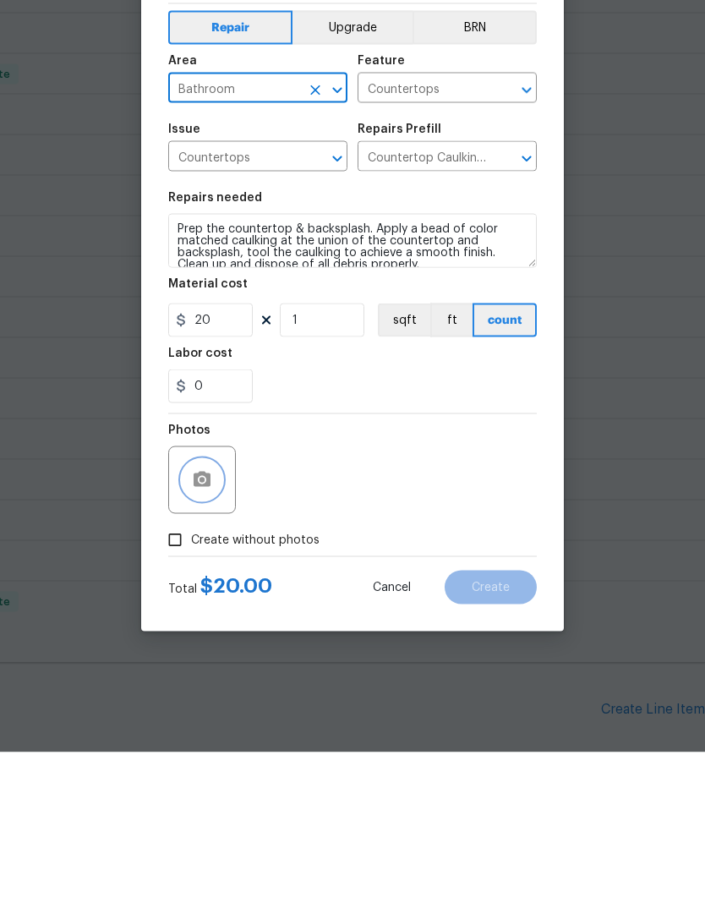
click at [199, 638] on icon "button" at bounding box center [202, 645] width 17 height 15
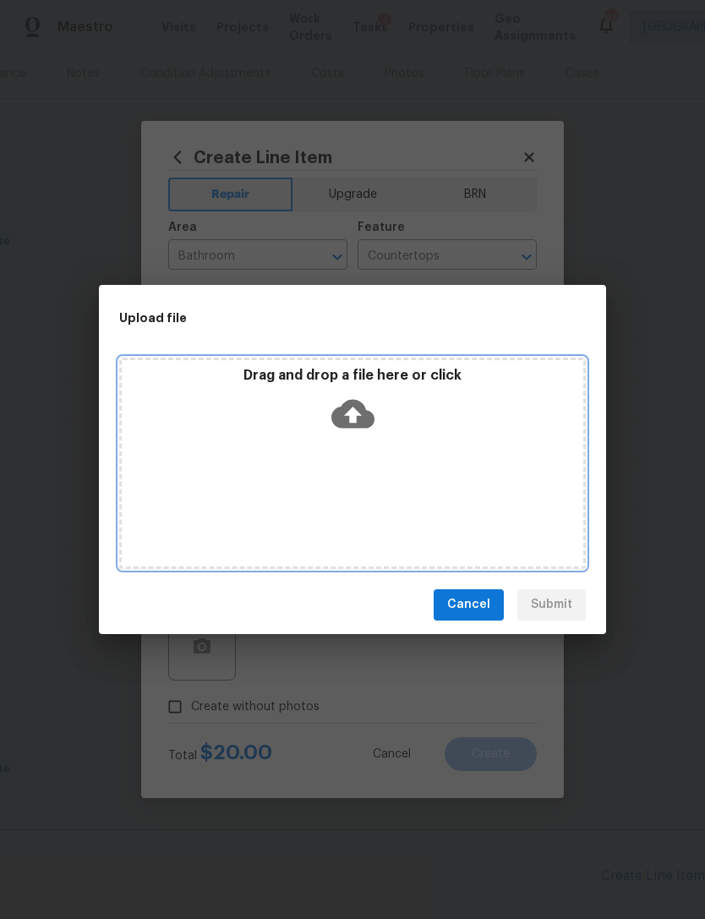
click at [505, 505] on div "Drag and drop a file here or click" at bounding box center [352, 462] width 466 height 211
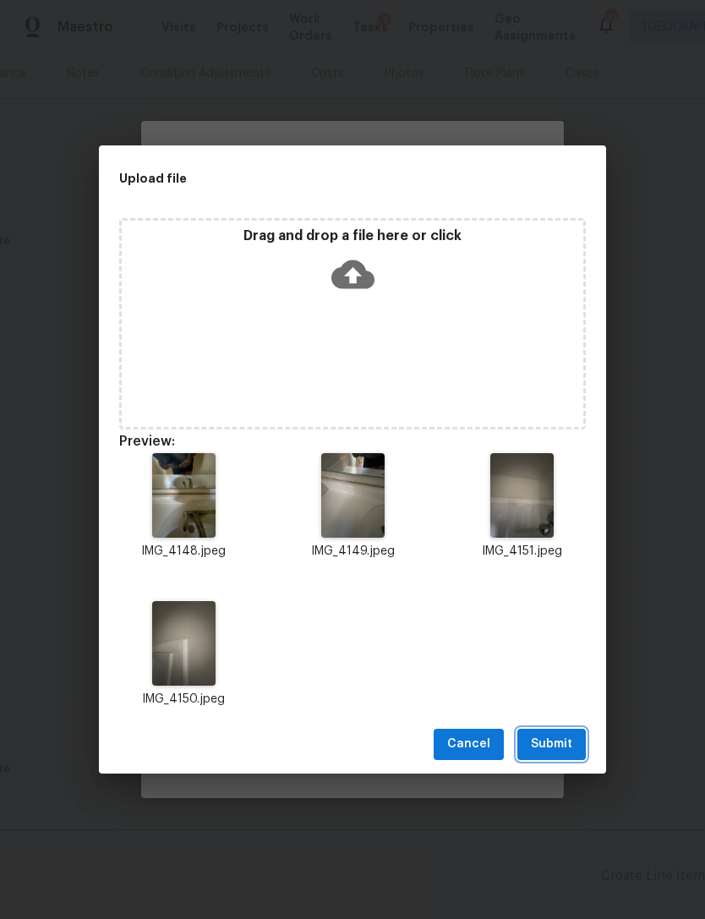
click at [577, 752] on button "Submit" at bounding box center [551, 743] width 68 height 31
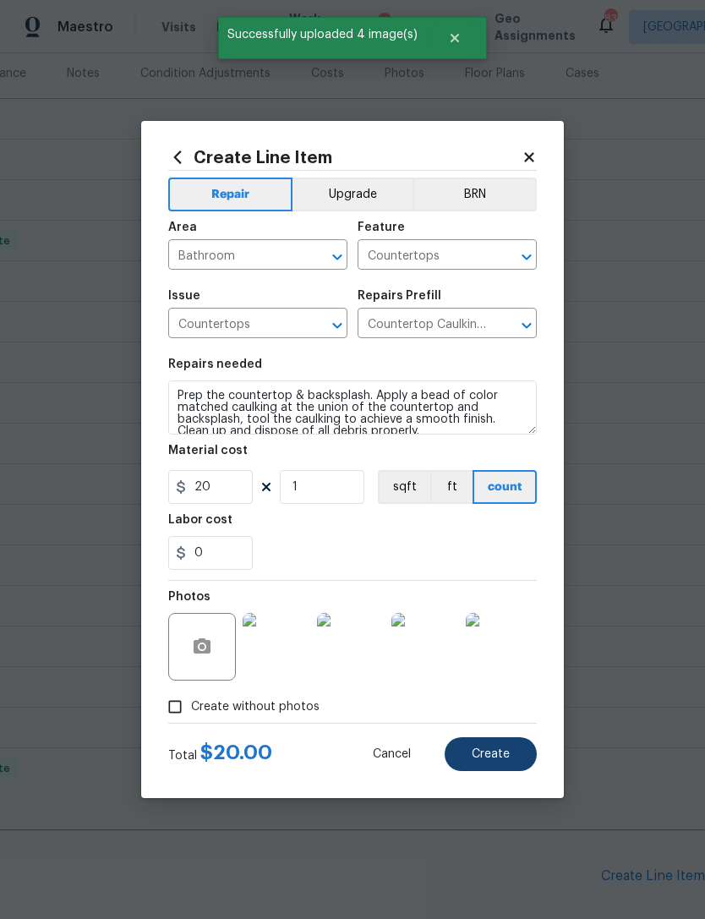
click at [499, 750] on span "Create" at bounding box center [491, 754] width 38 height 13
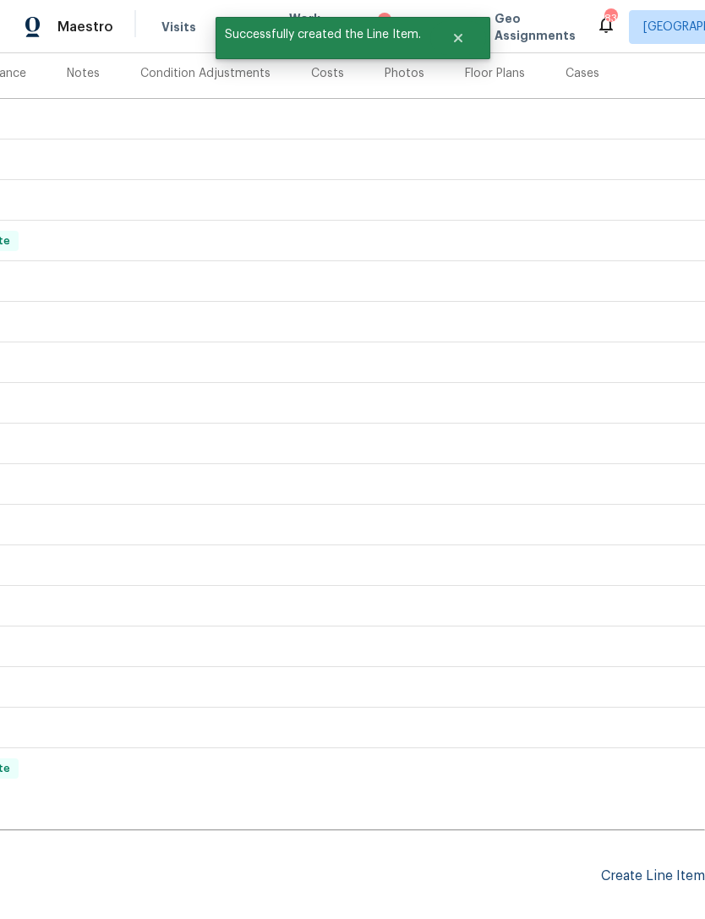
click at [665, 868] on div "Create Line Item" at bounding box center [653, 876] width 104 height 16
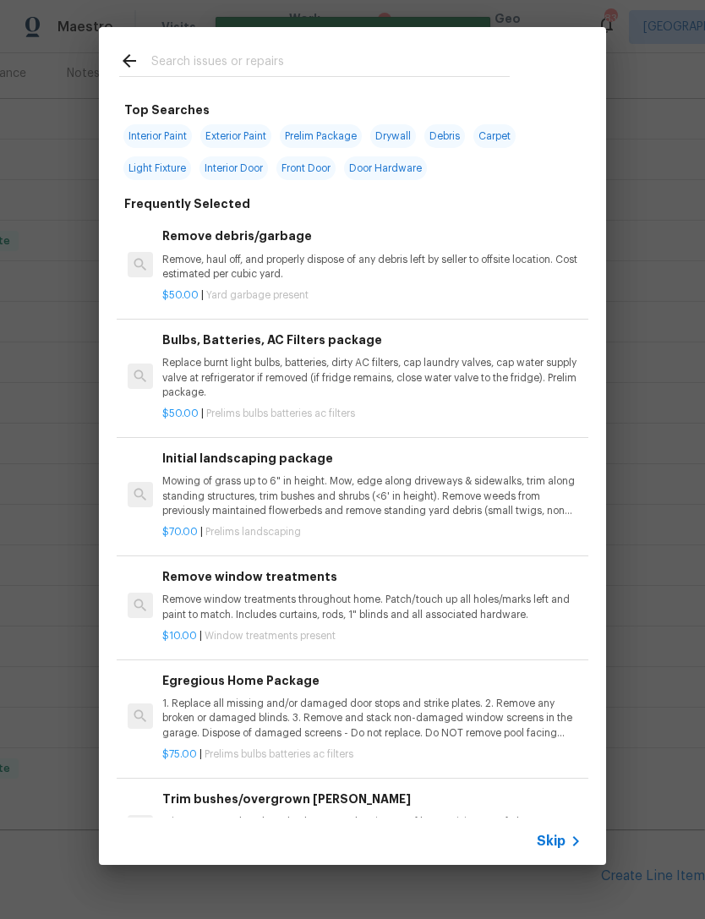
click at [240, 53] on input "text" at bounding box center [330, 63] width 358 height 25
type input "Landsc"
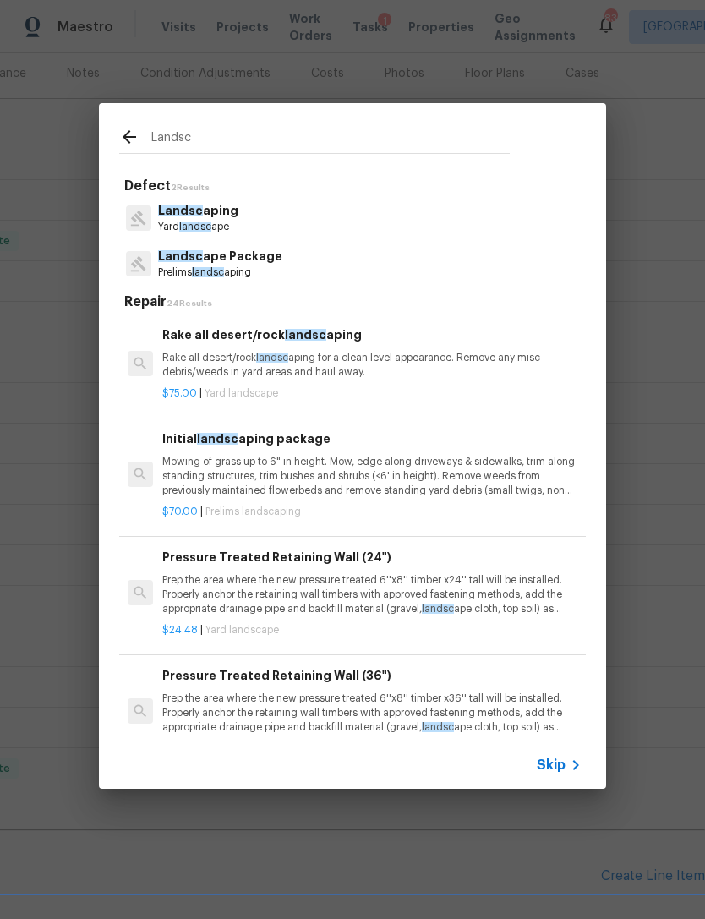
click at [528, 483] on p "Mowing of grass up to 6" in height. Mow, edge along driveways & sidewalks, trim…" at bounding box center [371, 476] width 419 height 43
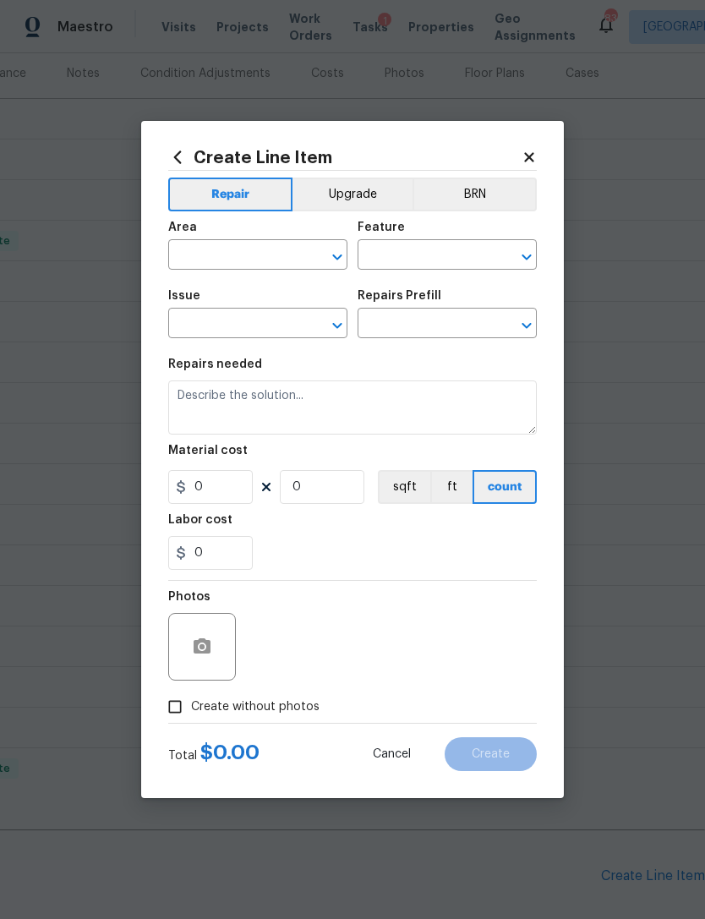
type input "Home Readiness Packages"
type input "Landscape Package"
type input "Initial landscaping package $70.00"
type textarea "Mowing of grass up to 6" in height. Mow, edge along driveways & sidewalks, trim…"
type input "70"
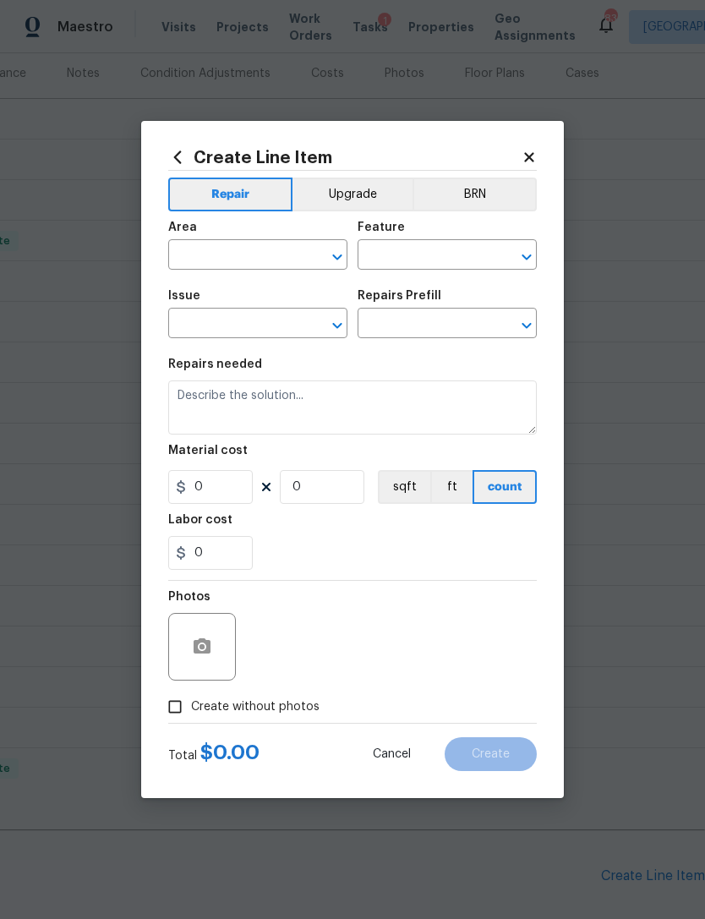
type input "1"
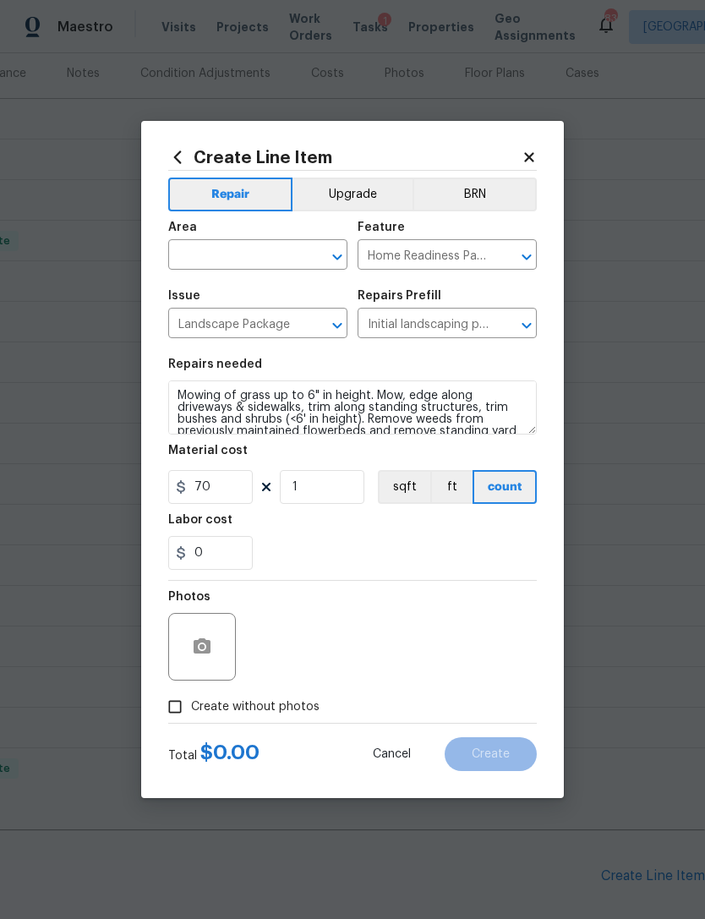
click at [526, 477] on button "count" at bounding box center [504, 487] width 64 height 34
click at [257, 259] on input "text" at bounding box center [234, 256] width 132 height 26
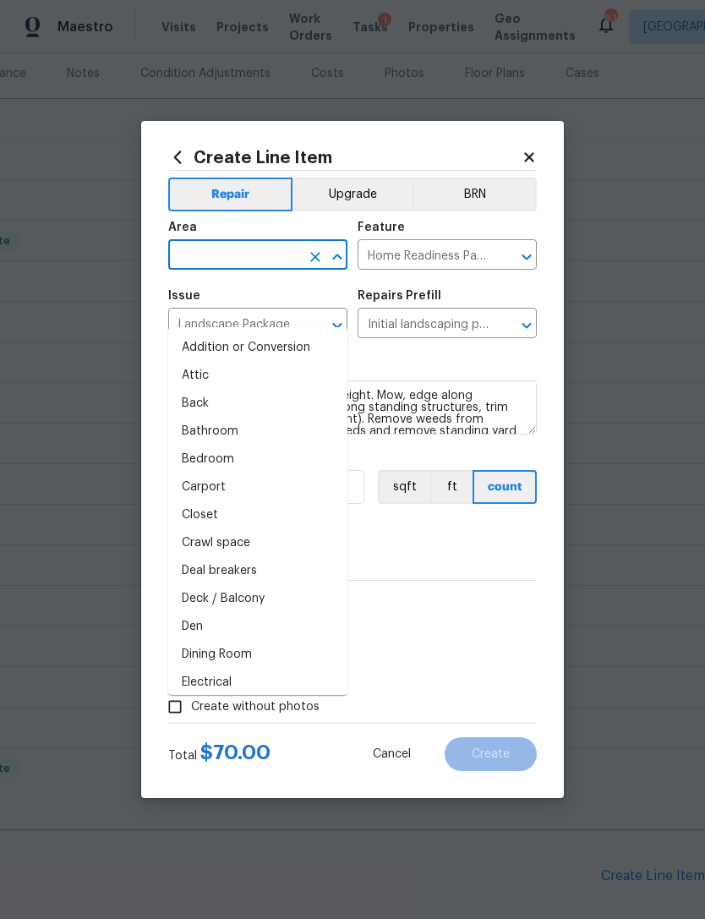
click at [236, 265] on input "text" at bounding box center [234, 256] width 132 height 26
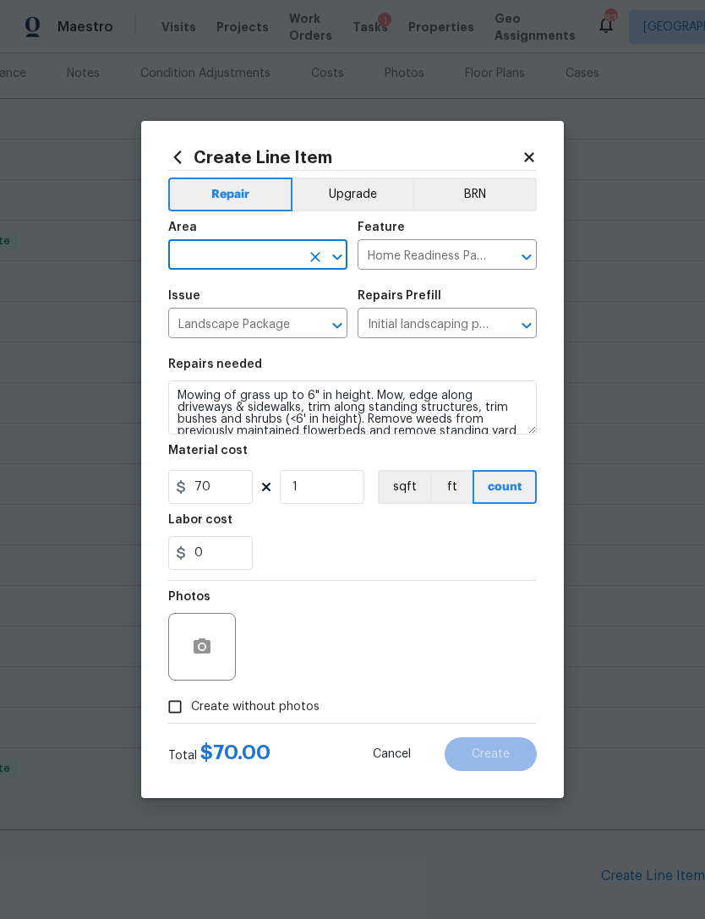
click at [225, 260] on input "text" at bounding box center [234, 256] width 132 height 26
click at [275, 362] on li "Exterior Overall" at bounding box center [257, 376] width 179 height 28
type input "Exterior Overall"
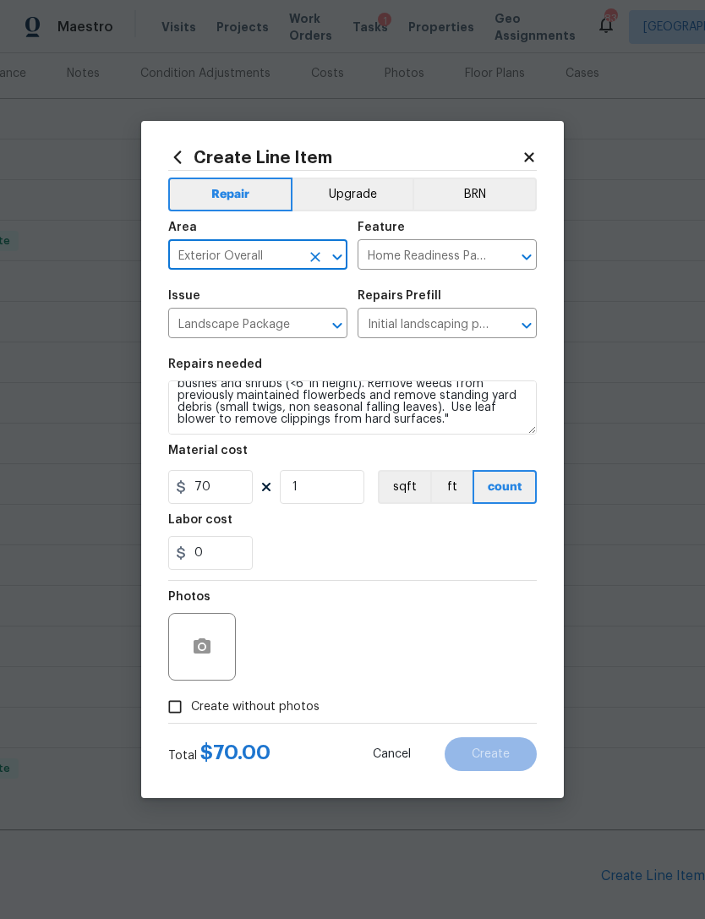
scroll to position [35, 0]
click at [392, 428] on textarea "Mowing of grass up to 6" in height. Mow, edge along driveways & sidewalks, trim…" at bounding box center [352, 407] width 368 height 54
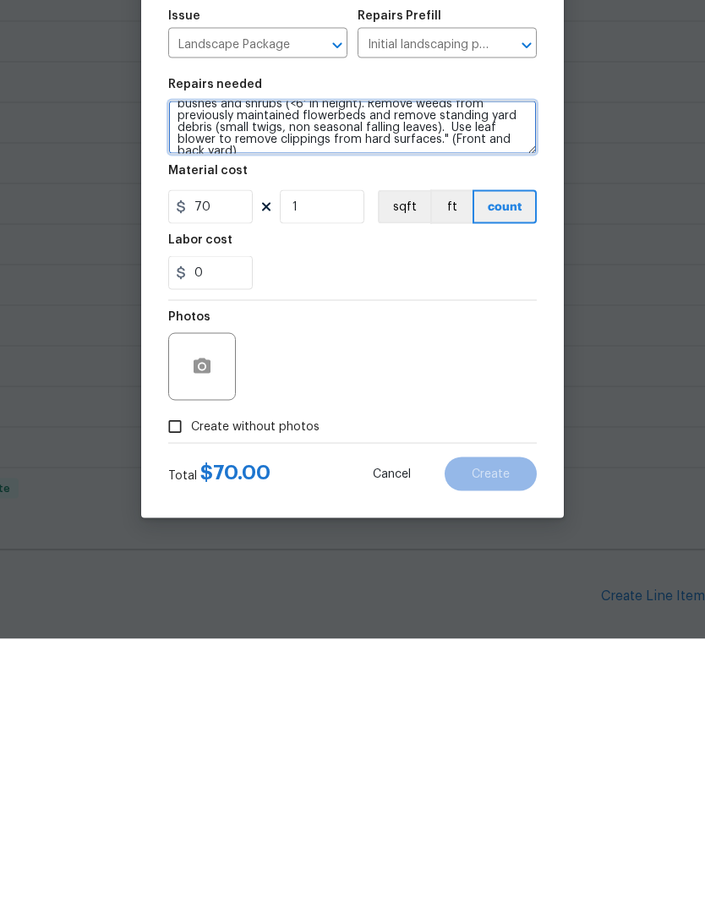
type textarea "Mowing of grass up to 6" in height. Mow, edge along driveways & sidewalks, trim…"
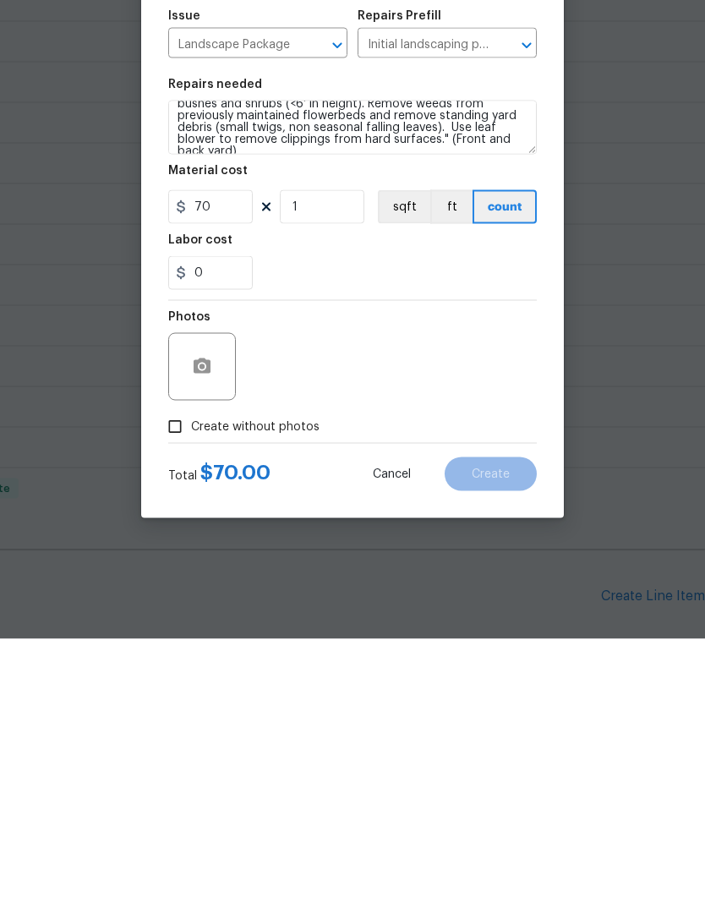
click at [185, 613] on div at bounding box center [202, 647] width 68 height 68
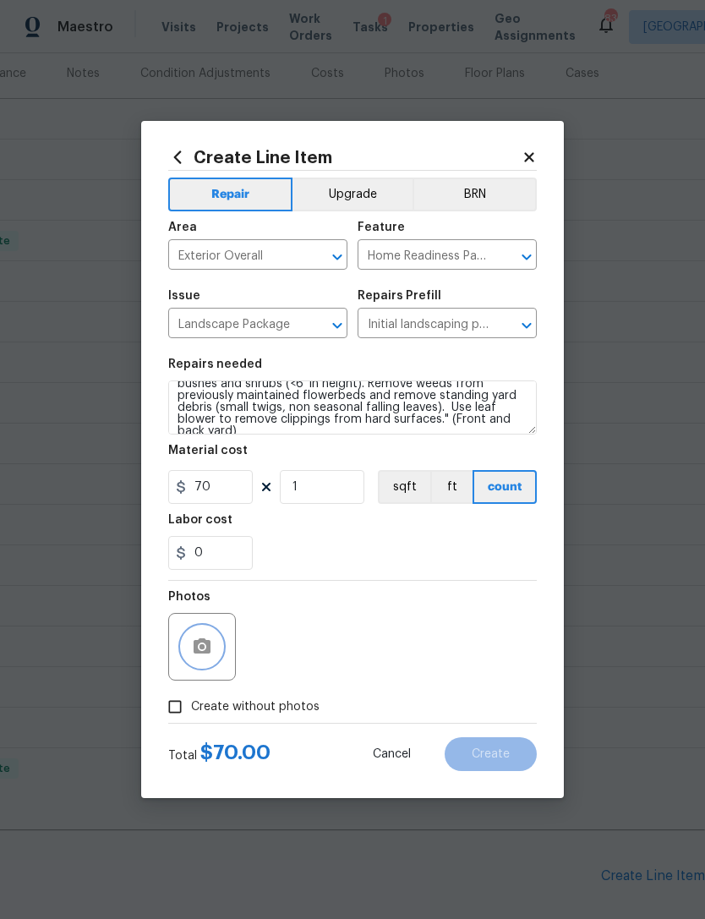
click at [220, 638] on button "button" at bounding box center [202, 646] width 41 height 41
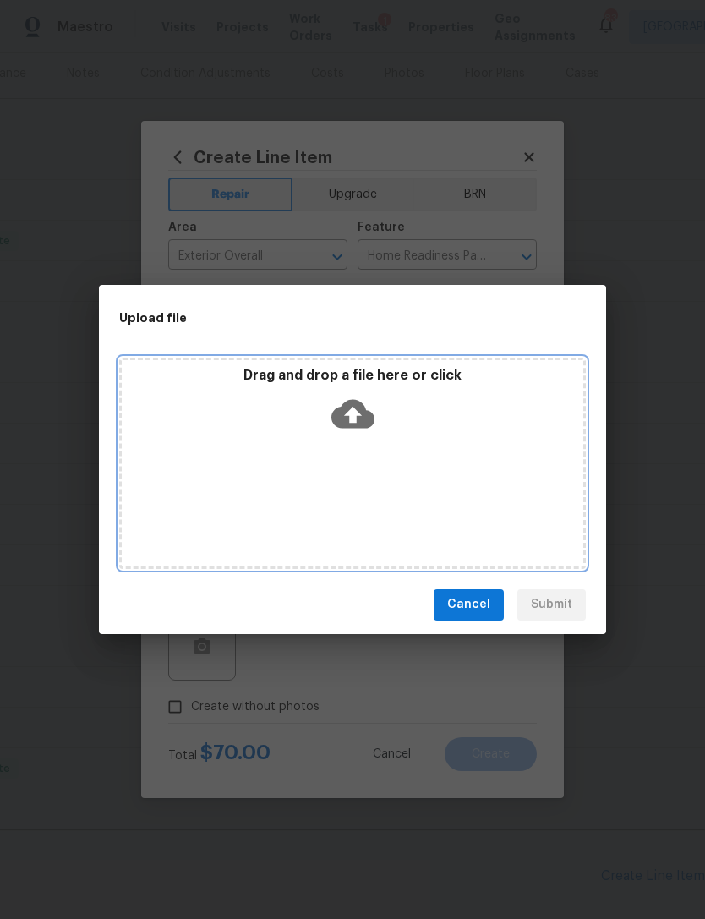
click at [506, 505] on div "Drag and drop a file here or click" at bounding box center [352, 462] width 466 height 211
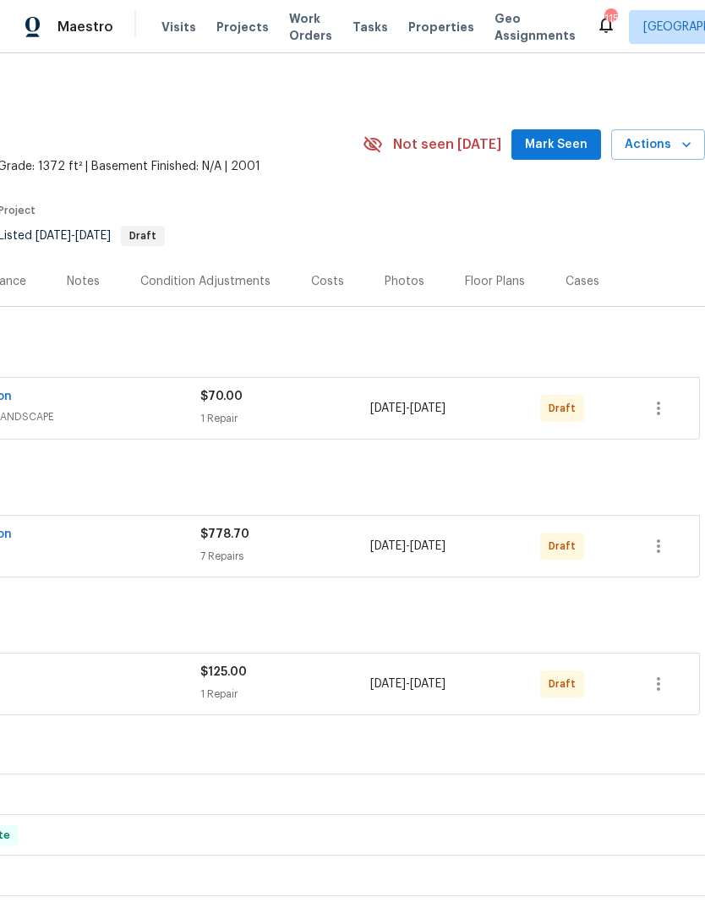
scroll to position [0, 250]
click at [664, 680] on icon "button" at bounding box center [658, 684] width 20 height 20
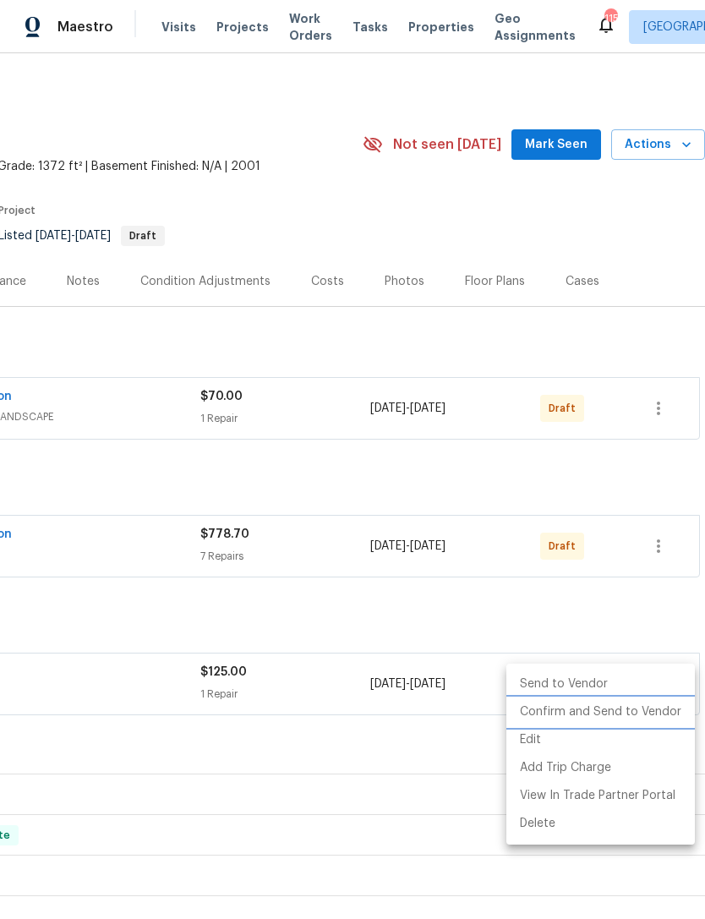
click at [660, 717] on li "Confirm and Send to Vendor" at bounding box center [600, 712] width 188 height 28
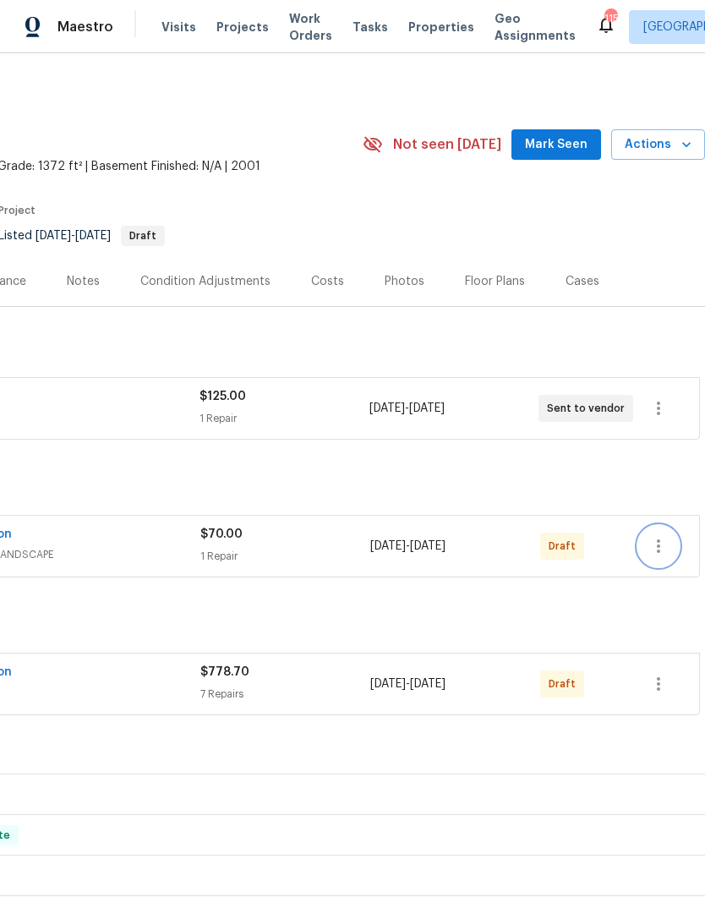
click at [669, 544] on button "button" at bounding box center [658, 546] width 41 height 41
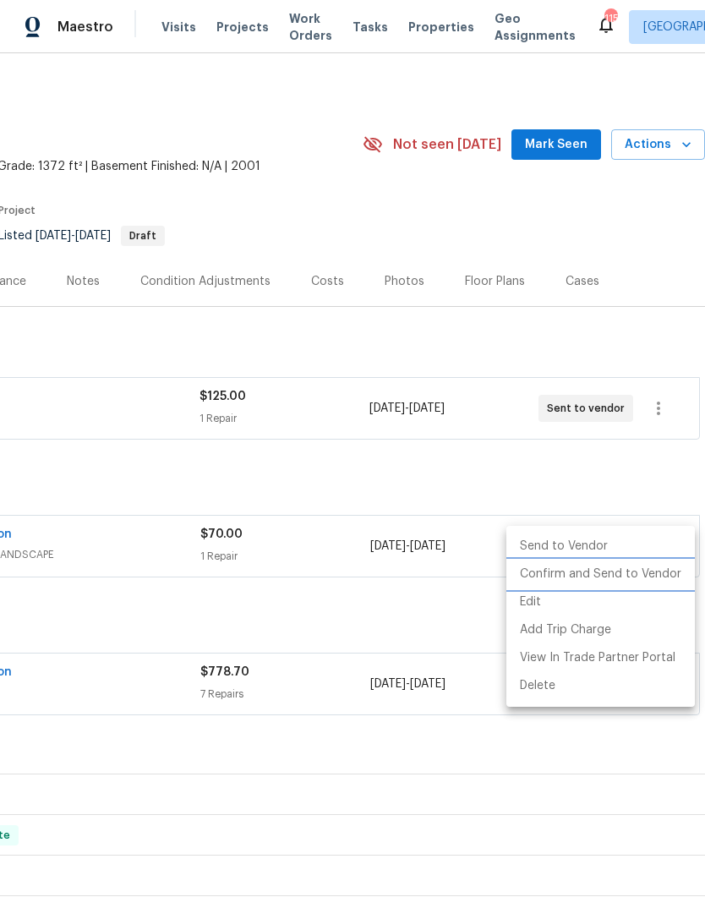
click at [646, 578] on li "Confirm and Send to Vendor" at bounding box center [600, 574] width 188 height 28
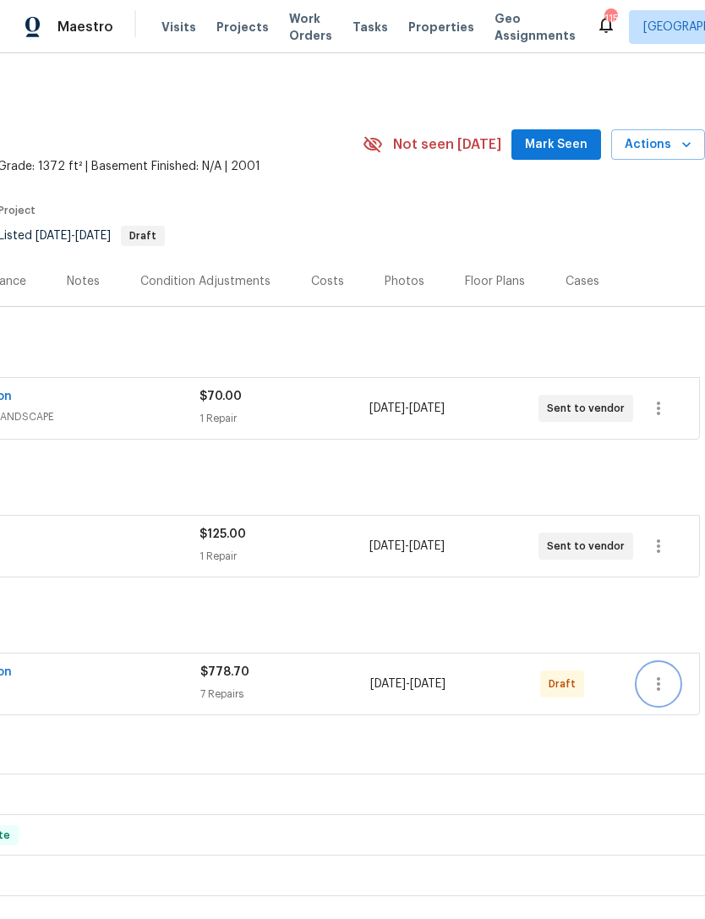
click at [660, 685] on icon "button" at bounding box center [658, 684] width 20 height 20
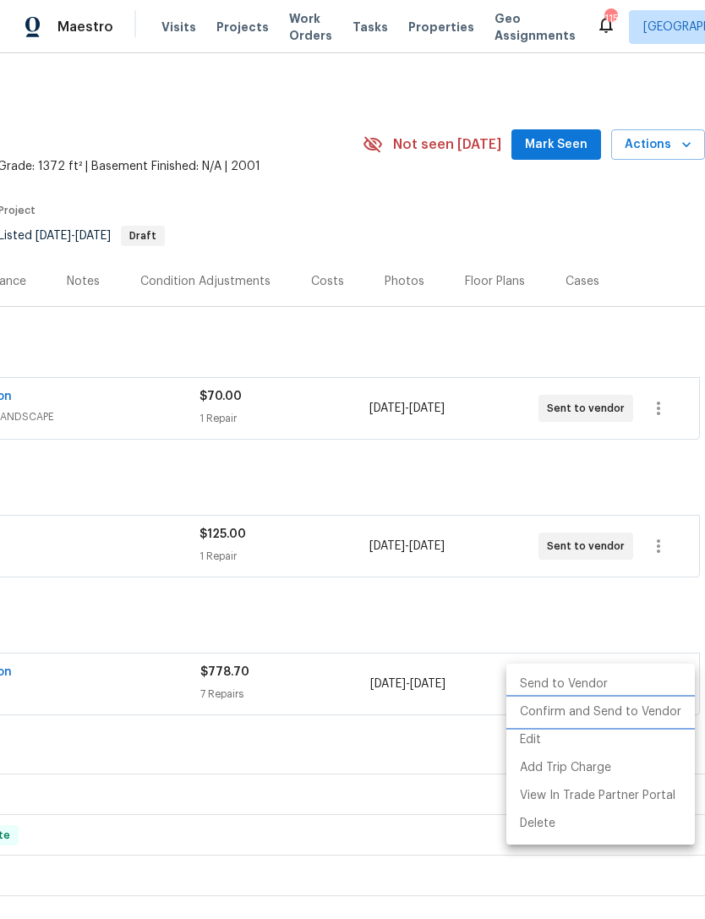
click at [654, 718] on li "Confirm and Send to Vendor" at bounding box center [600, 712] width 188 height 28
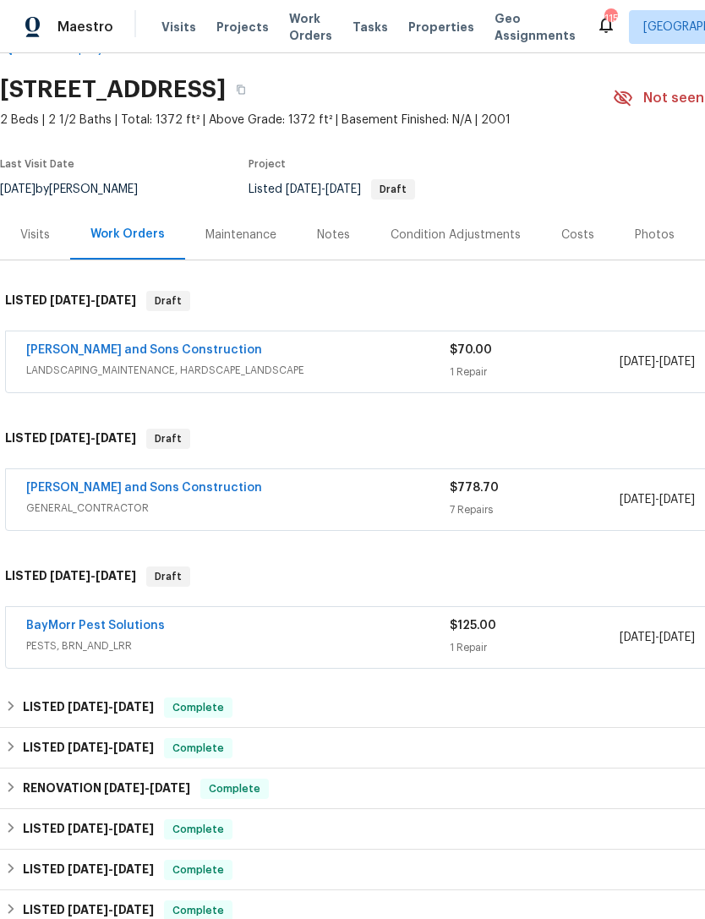
scroll to position [47, 0]
click at [147, 354] on link "Reyes and Sons Construction" at bounding box center [144, 349] width 236 height 12
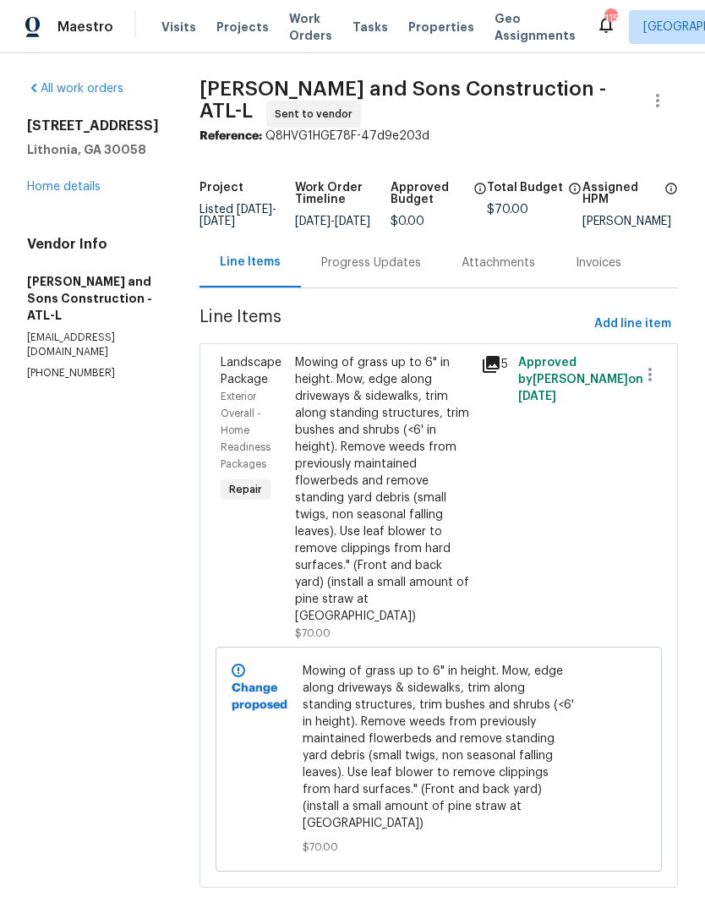
click at [362, 287] on div "Progress Updates" at bounding box center [371, 262] width 140 height 50
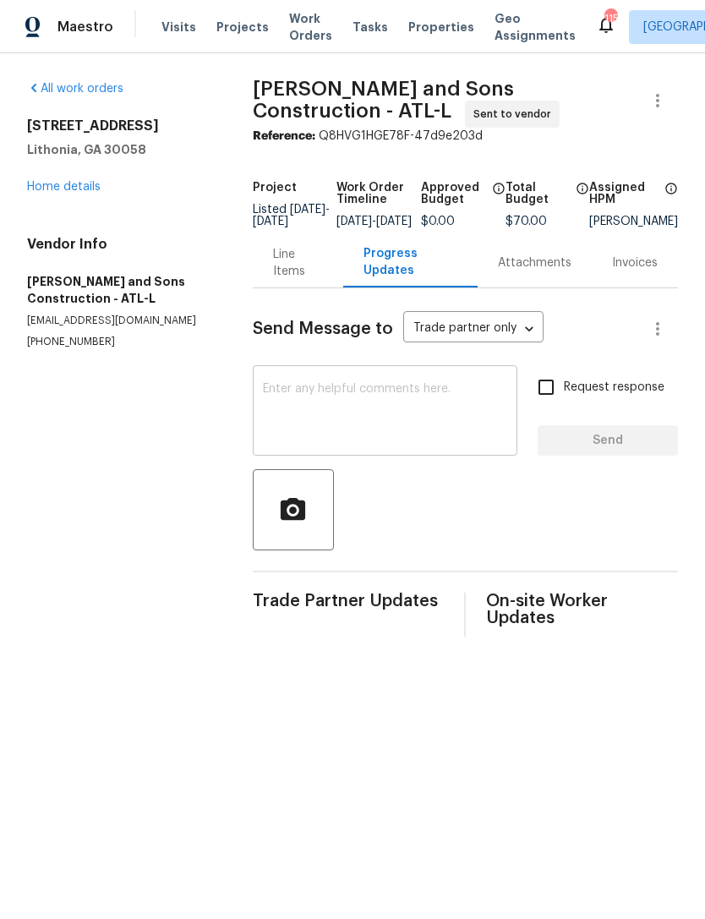
click at [388, 415] on textarea at bounding box center [385, 412] width 244 height 59
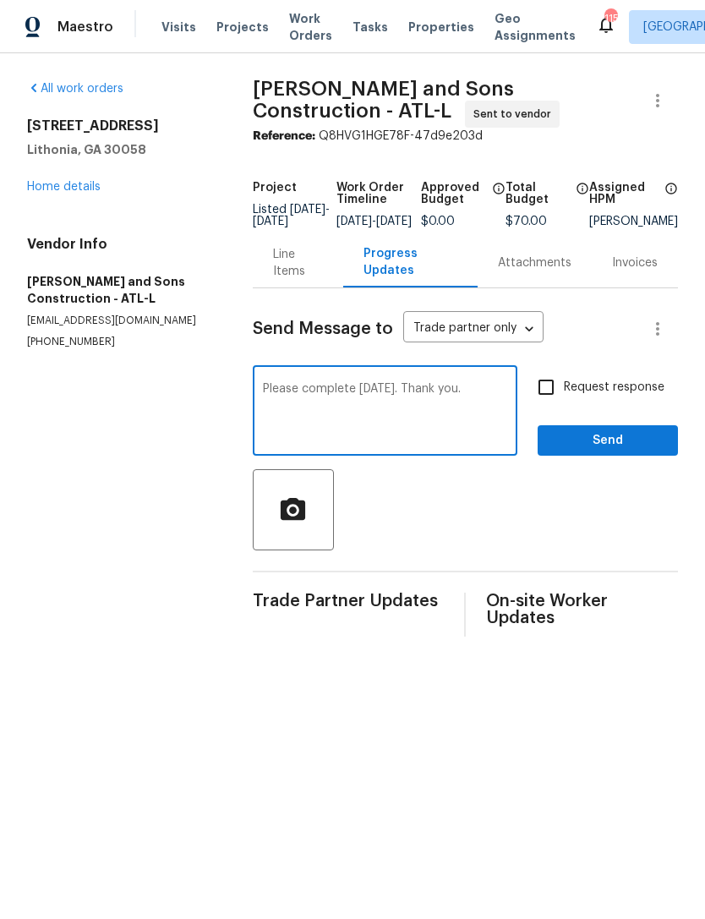
type textarea "Please complete on Monday. Thank you."
click at [543, 405] on input "Request response" at bounding box center [545, 386] width 35 height 35
checkbox input "true"
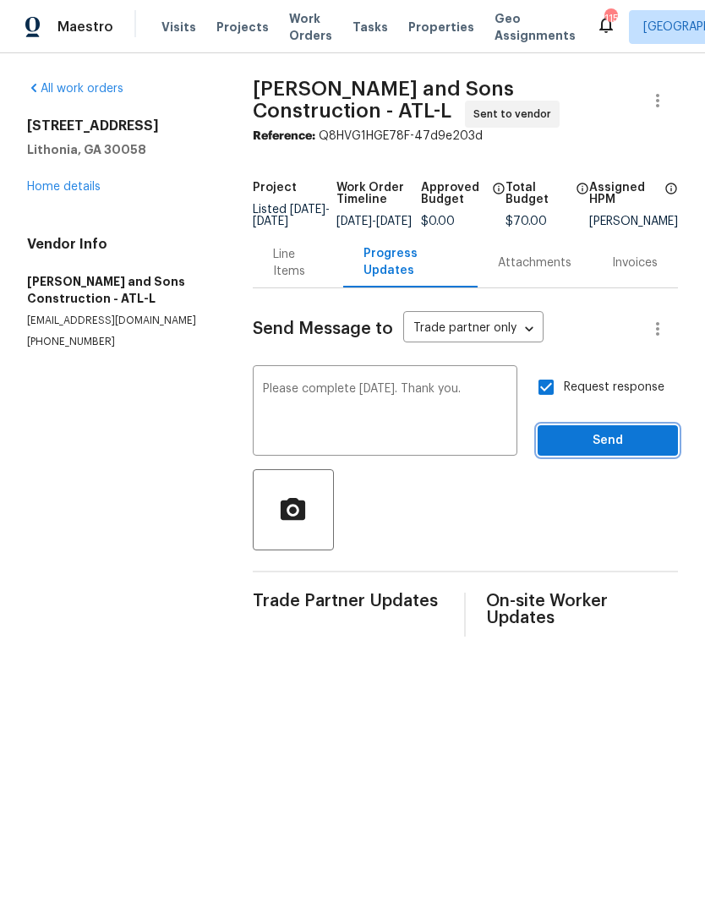
click at [637, 451] on span "Send" at bounding box center [607, 440] width 113 height 21
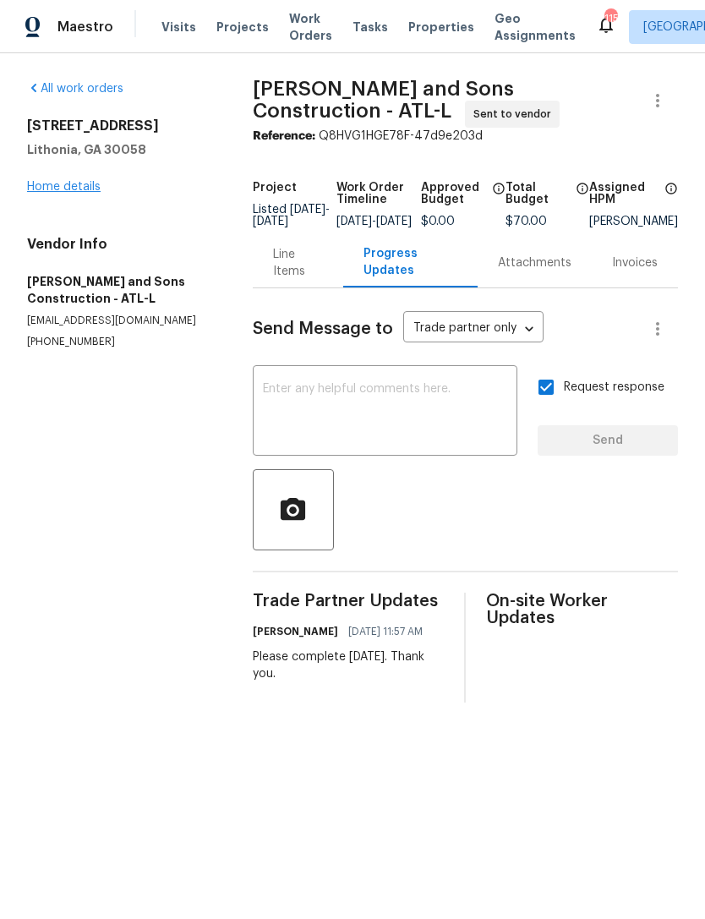
click at [88, 190] on link "Home details" at bounding box center [64, 187] width 74 height 12
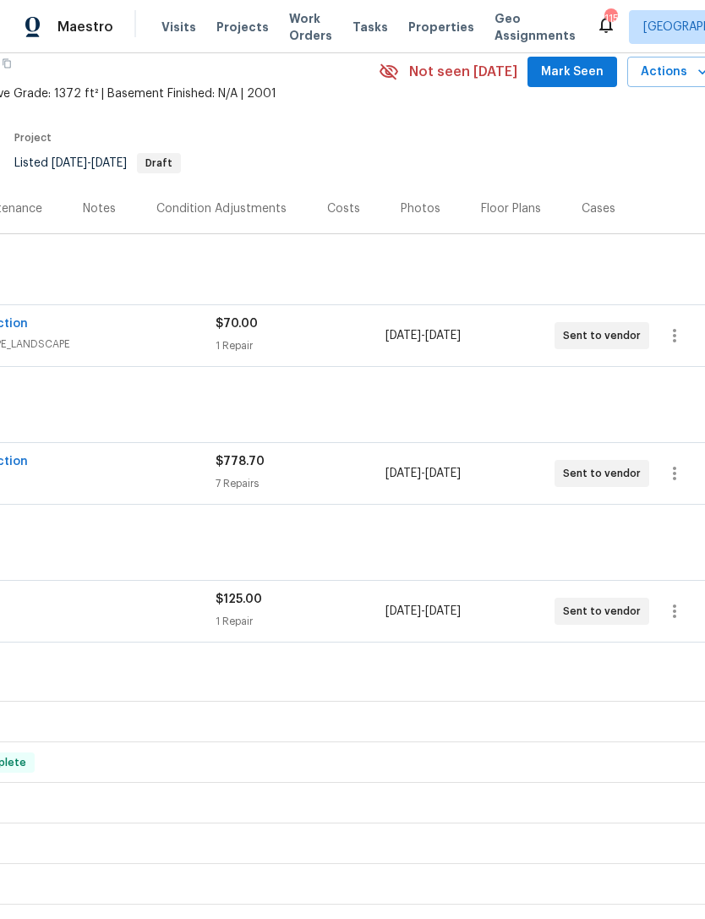
scroll to position [75, 238]
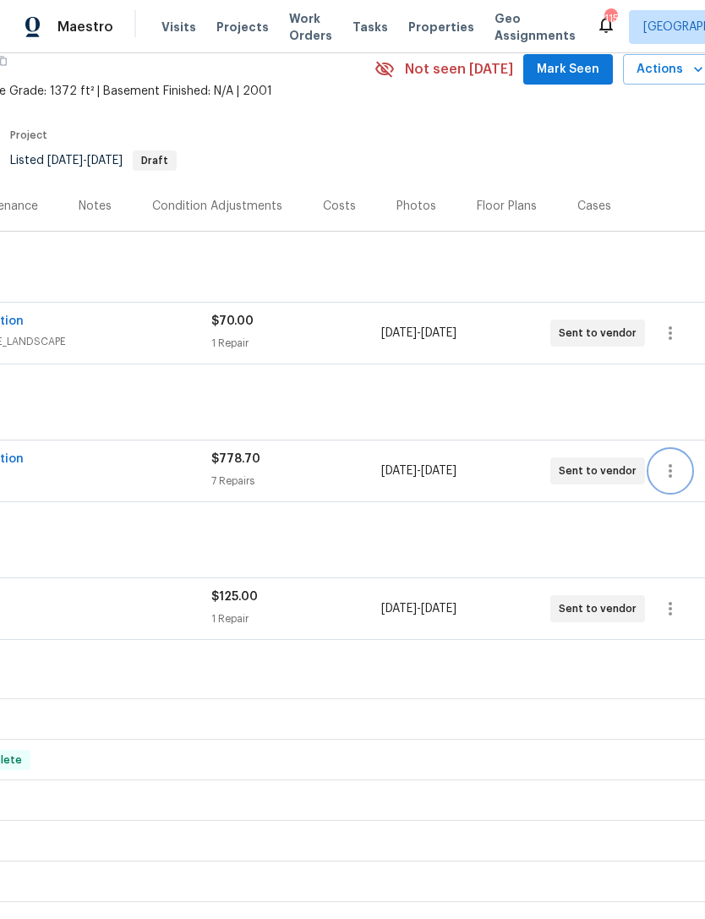
click at [685, 477] on button "button" at bounding box center [670, 470] width 41 height 41
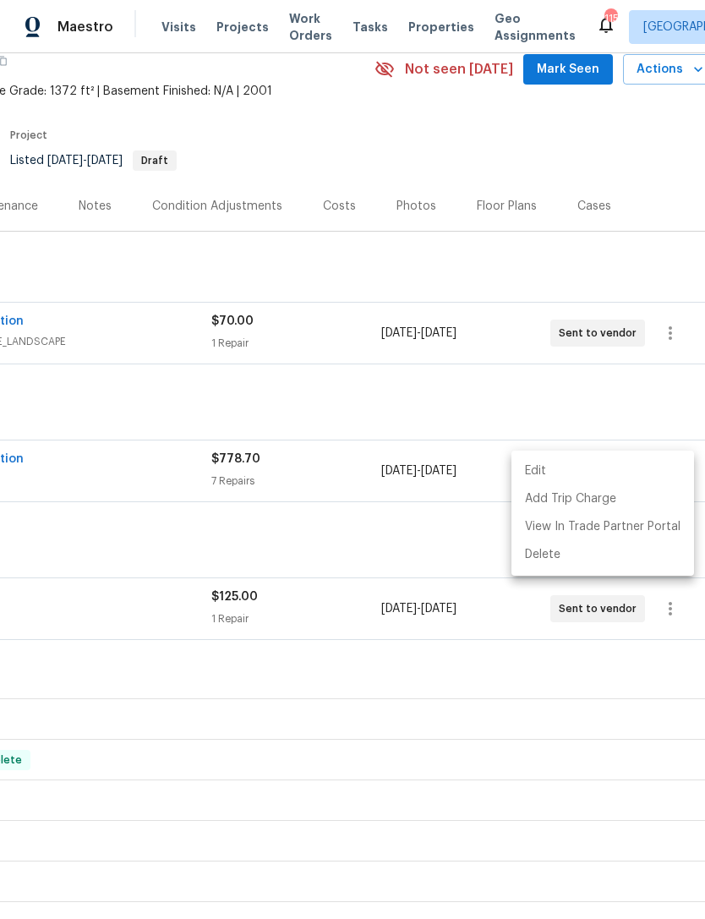
click at [450, 537] on div at bounding box center [352, 459] width 705 height 919
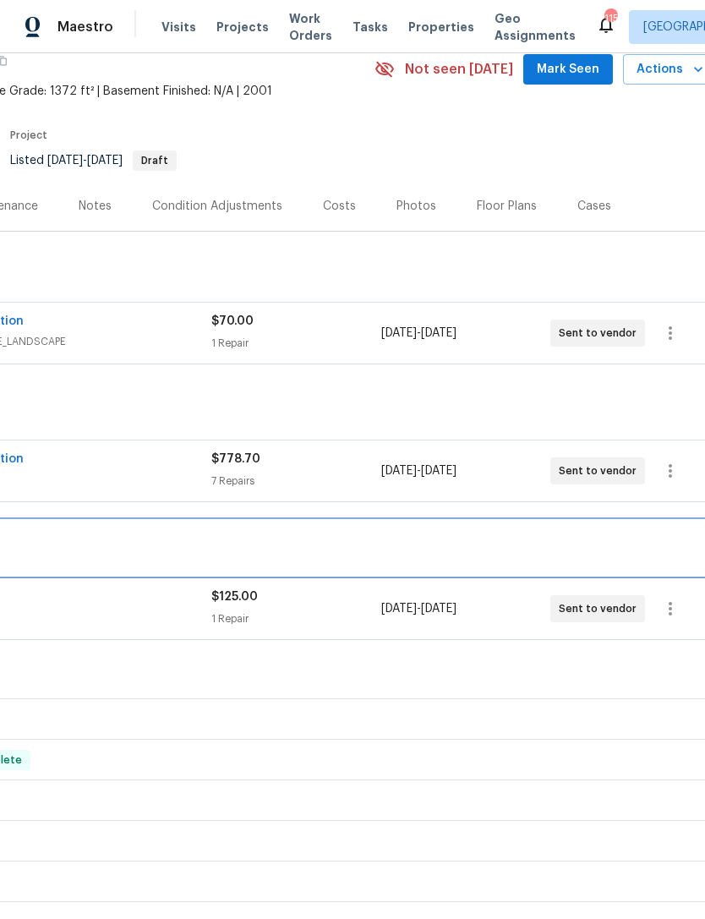
click at [411, 566] on div "LISTED 8/15/25 - 8/18/25 Draft" at bounding box center [239, 548] width 955 height 54
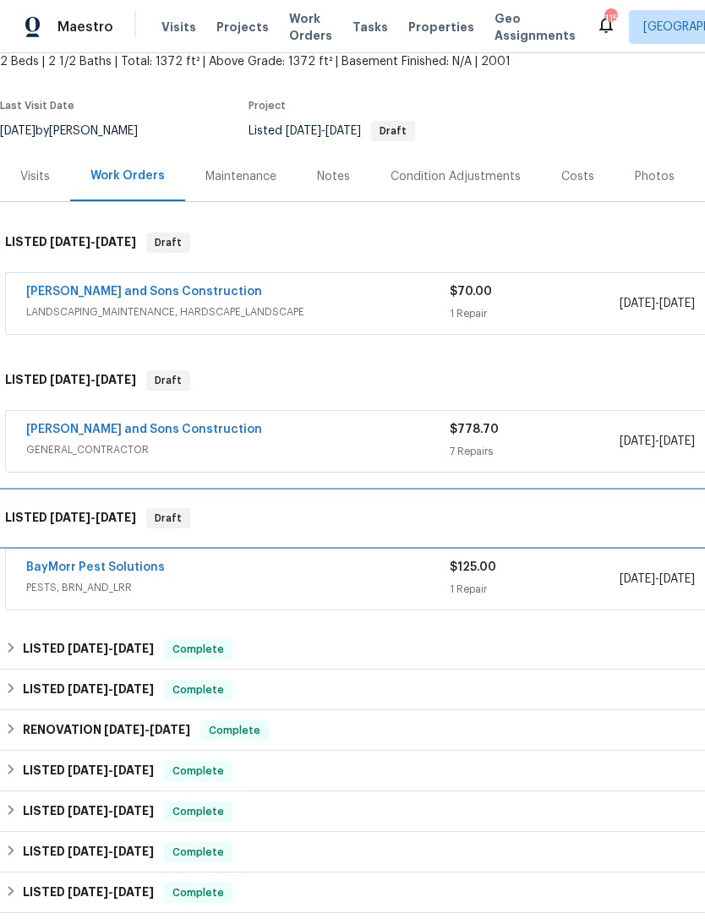
scroll to position [105, 0]
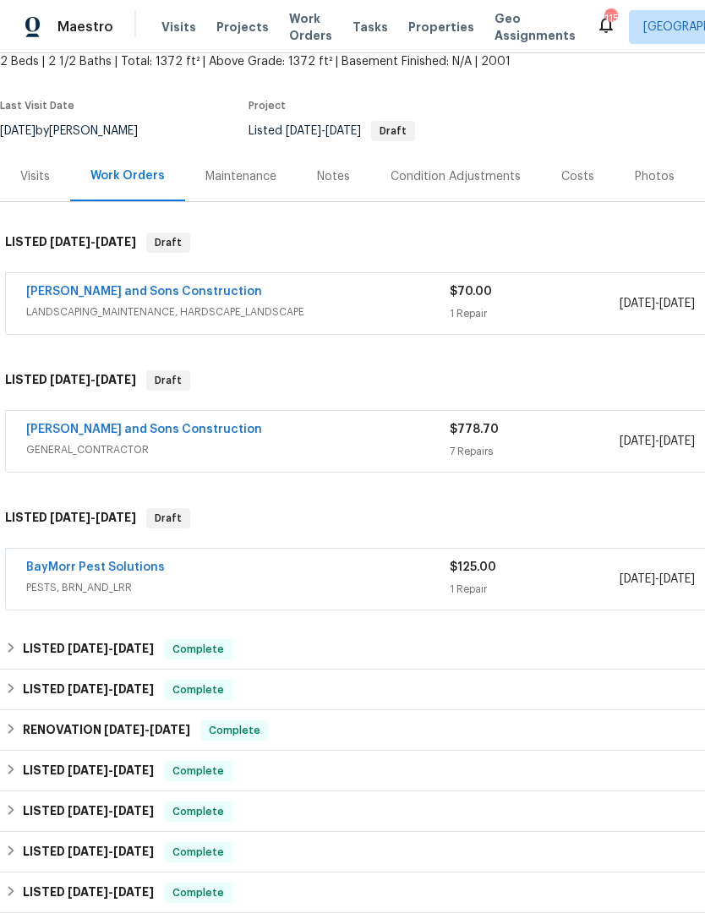
click at [168, 444] on span "GENERAL_CONTRACTOR" at bounding box center [237, 449] width 423 height 17
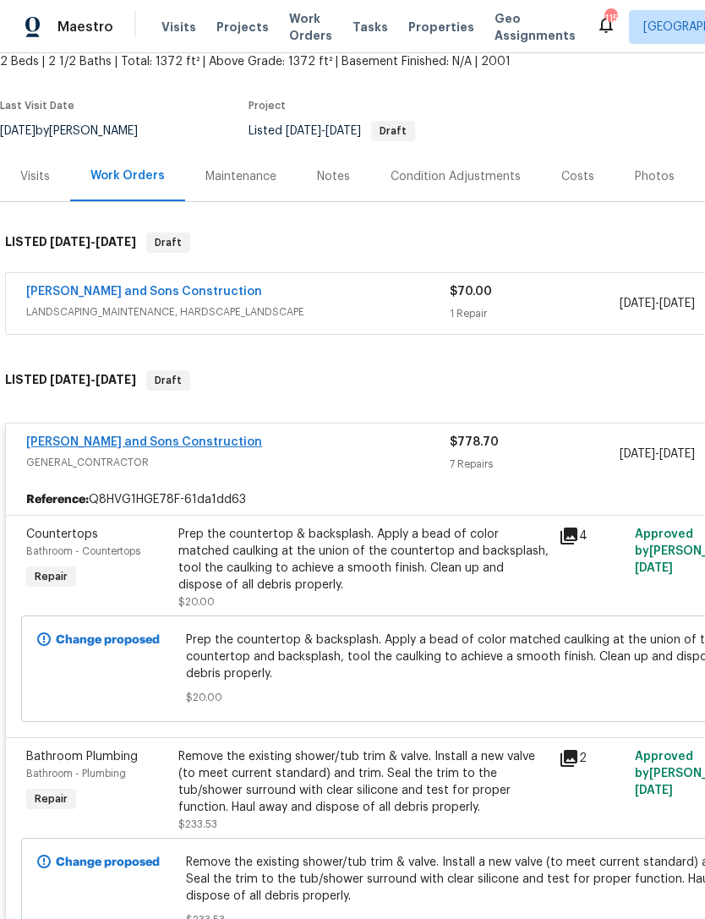
click at [153, 446] on link "Reyes and Sons Construction" at bounding box center [144, 442] width 236 height 12
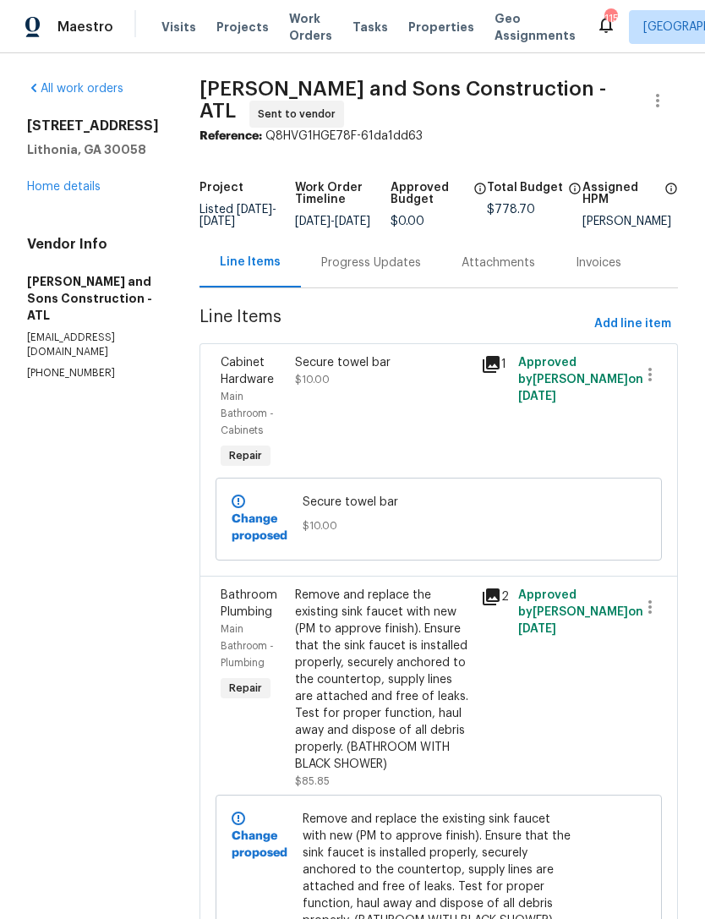
click at [364, 285] on div "Progress Updates" at bounding box center [371, 262] width 140 height 50
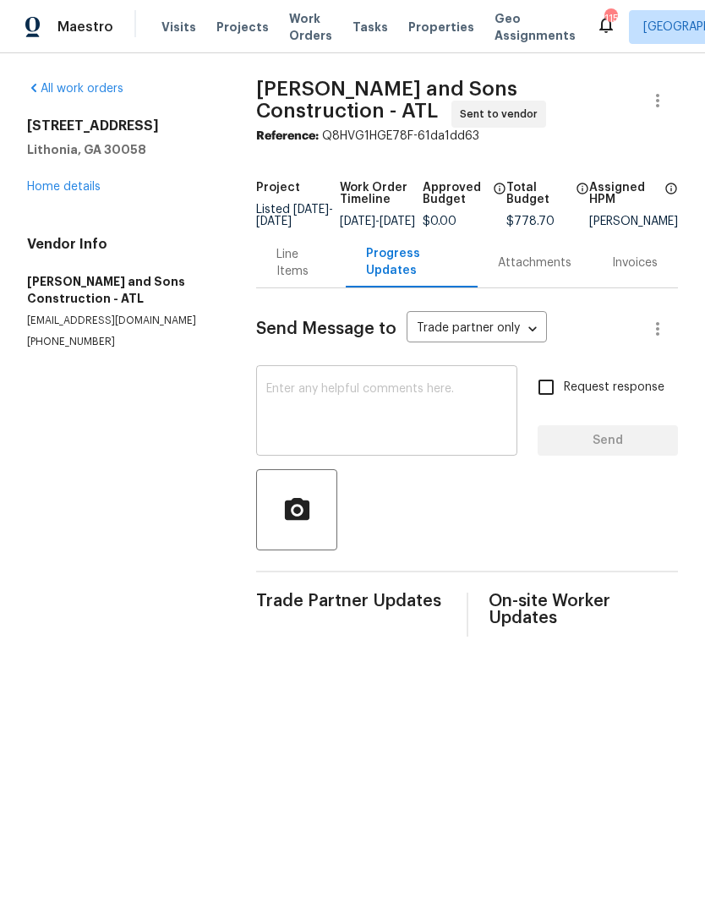
click at [360, 407] on textarea at bounding box center [386, 412] width 241 height 59
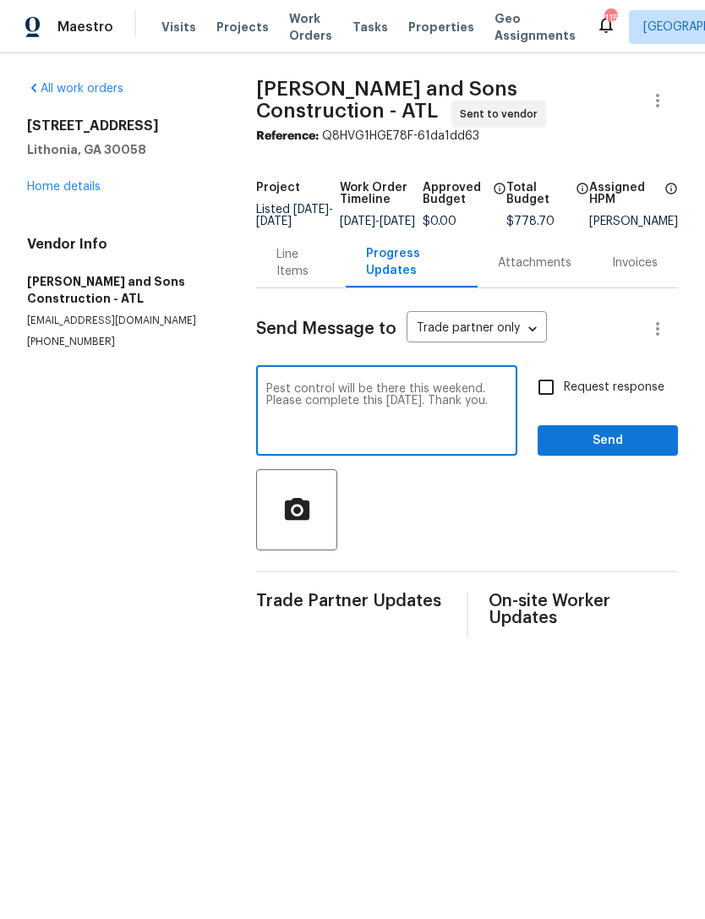
type textarea "Pest control will be there this weekend. Please complete this on Monday. Thank …"
click at [646, 451] on span "Send" at bounding box center [607, 440] width 113 height 21
